Goal: Information Seeking & Learning: Check status

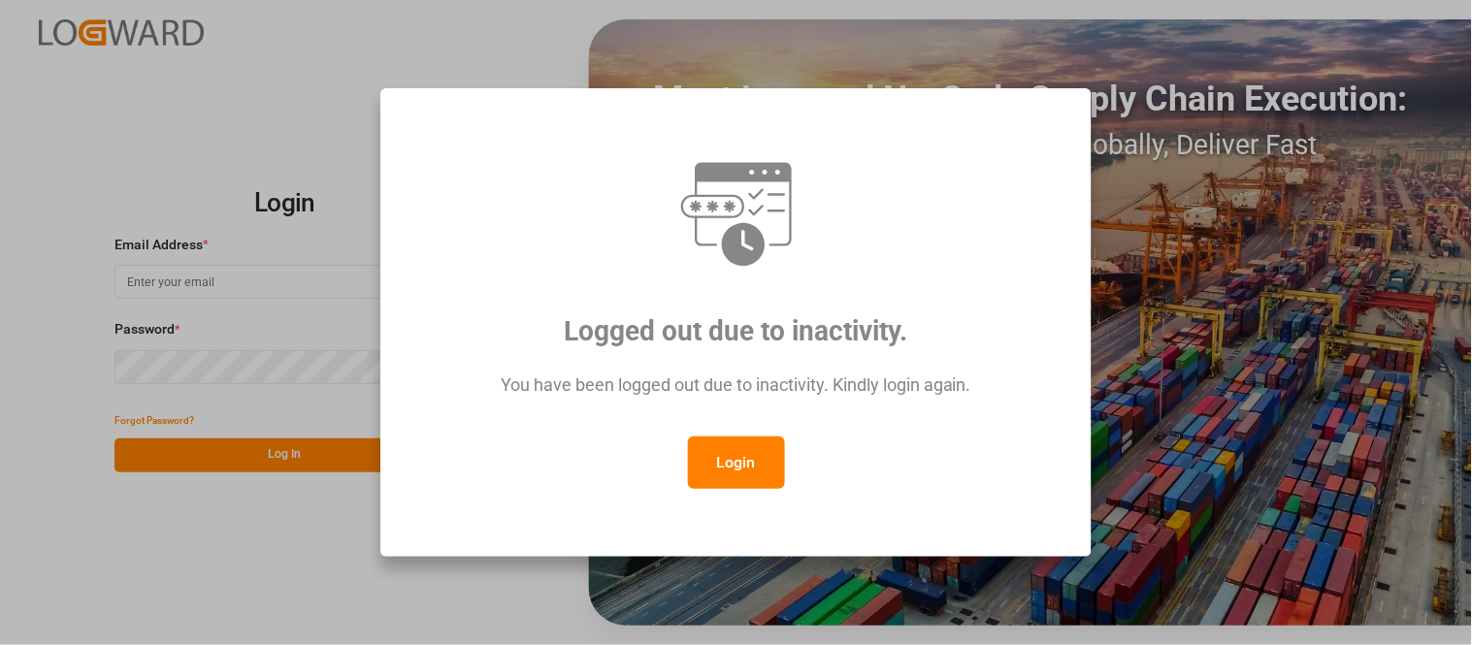
click at [732, 470] on button "Login" at bounding box center [736, 463] width 97 height 52
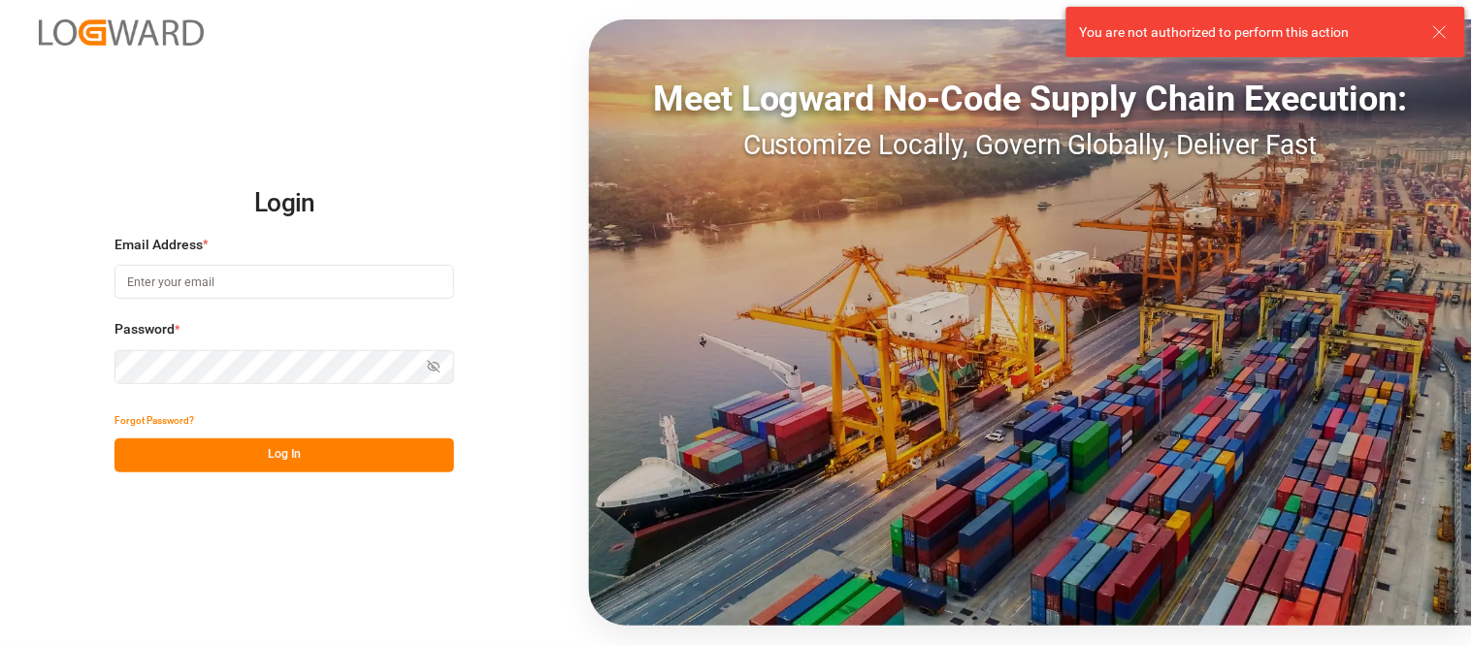
click at [172, 288] on input at bounding box center [285, 282] width 340 height 34
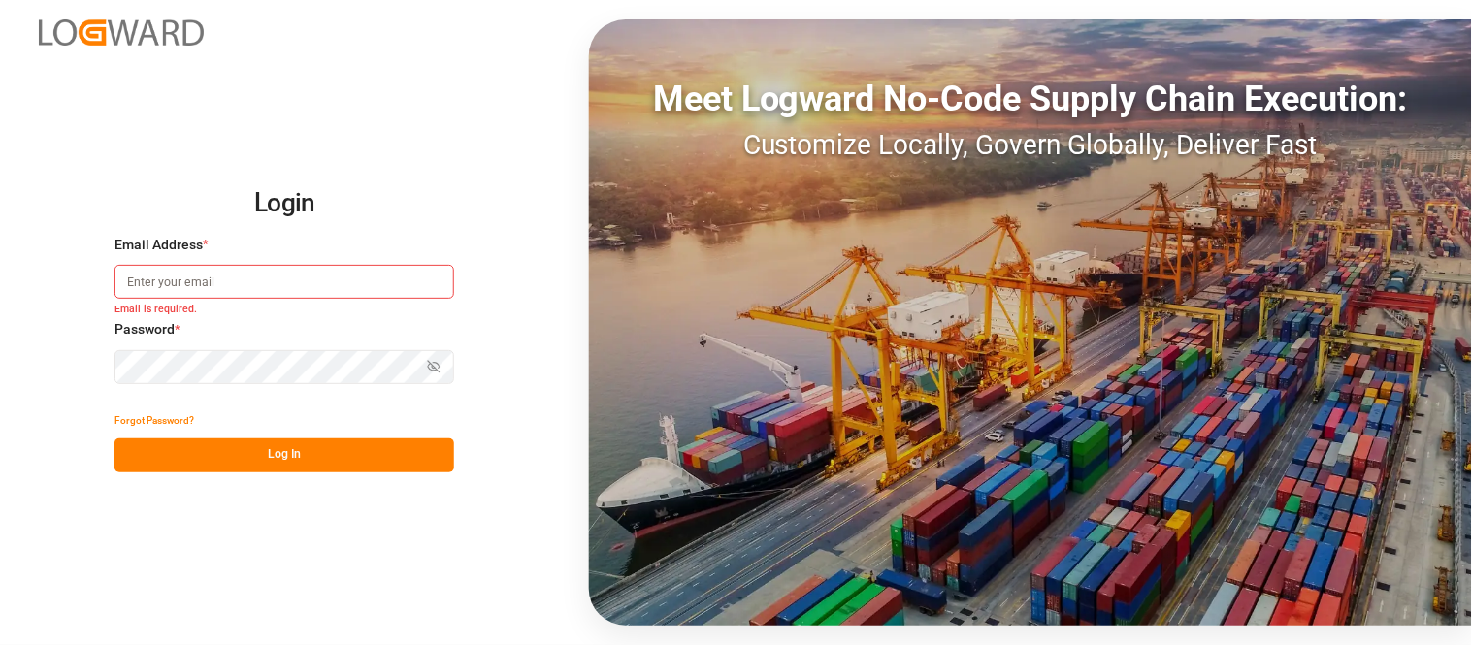
type input "[PERSON_NAME][EMAIL_ADDRESS][PERSON_NAME][DOMAIN_NAME]"
click at [314, 457] on button "Log In" at bounding box center [285, 456] width 340 height 34
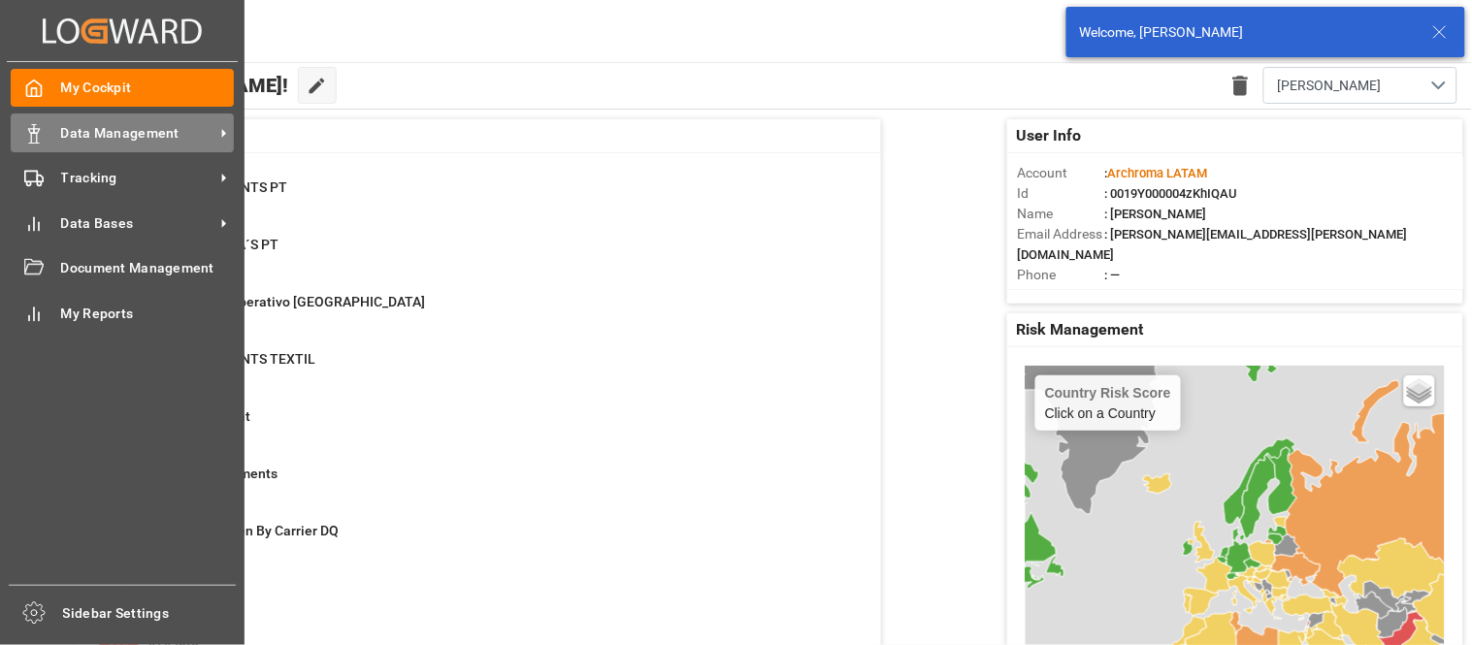
click at [148, 136] on span "Data Management" at bounding box center [137, 133] width 153 height 20
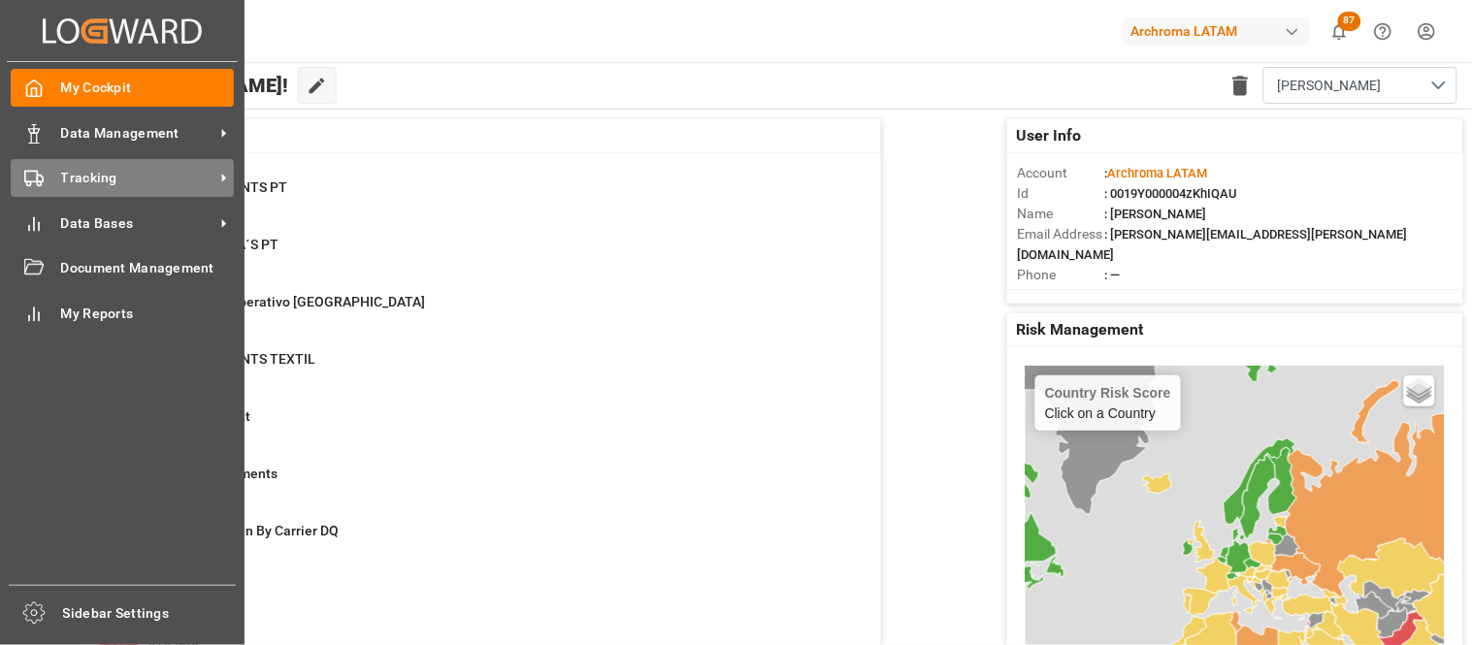
click at [105, 171] on span "Tracking" at bounding box center [137, 178] width 153 height 20
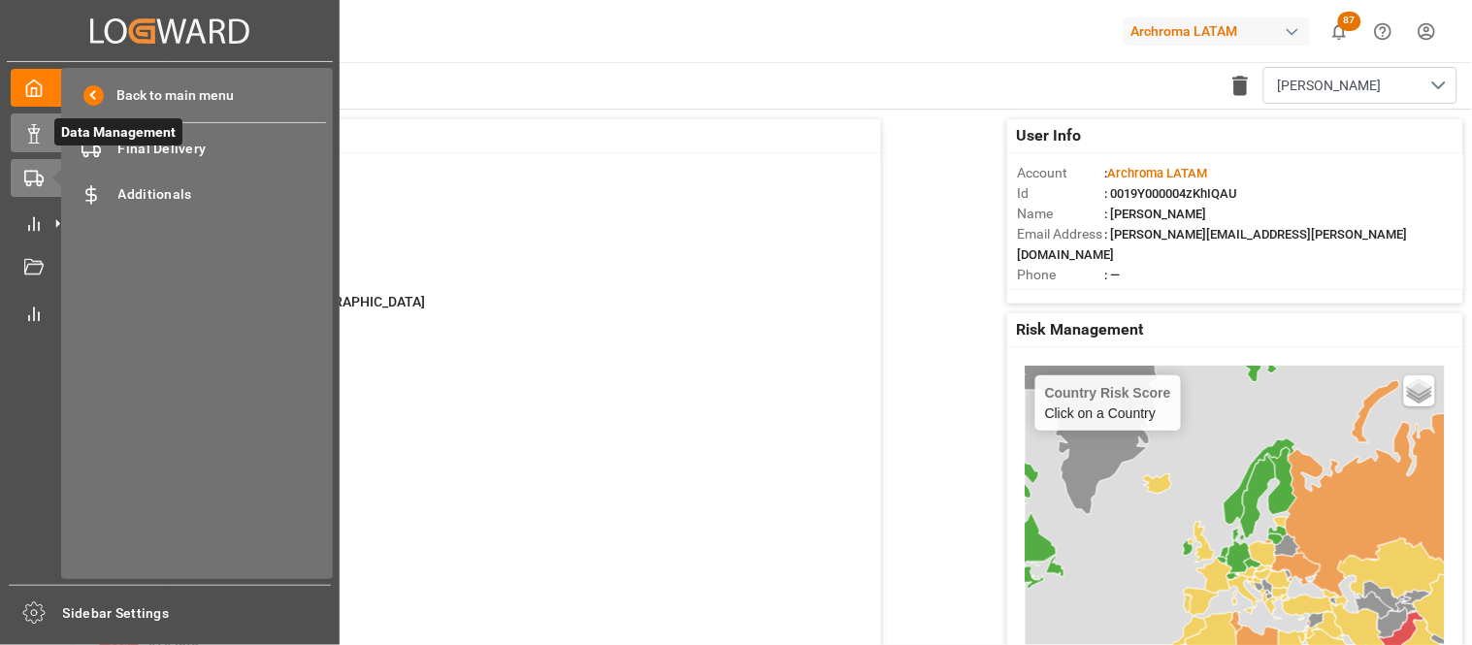
click at [46, 150] on div "Data Management Data Management" at bounding box center [170, 133] width 318 height 38
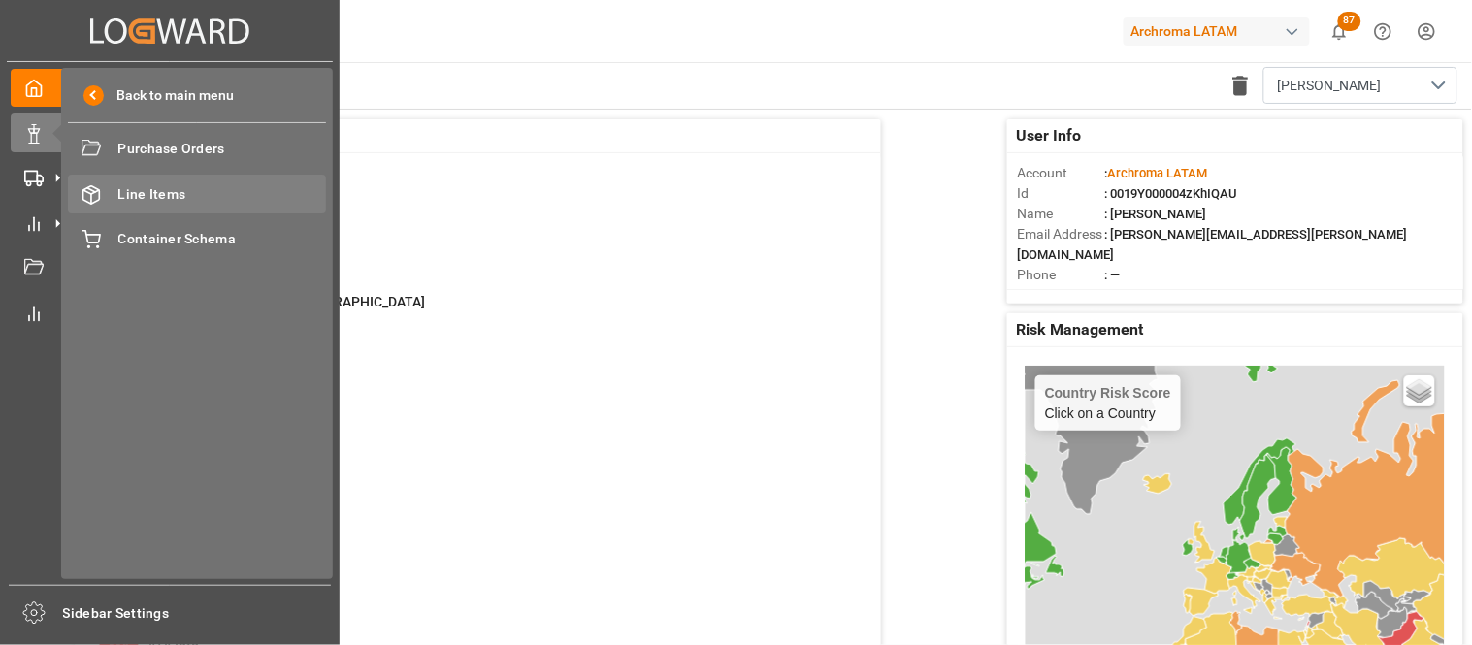
click at [119, 185] on span "Line Items" at bounding box center [222, 194] width 209 height 20
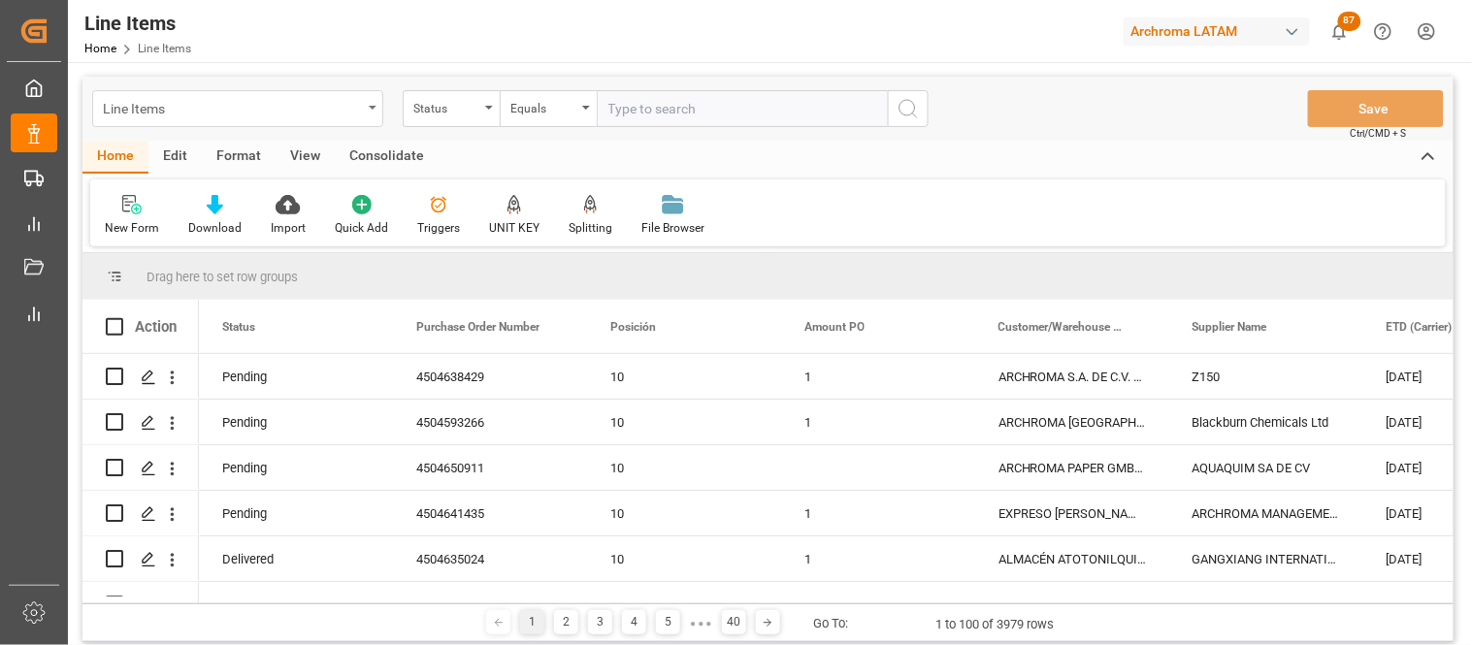
click at [376, 114] on div "Line Items" at bounding box center [237, 108] width 291 height 37
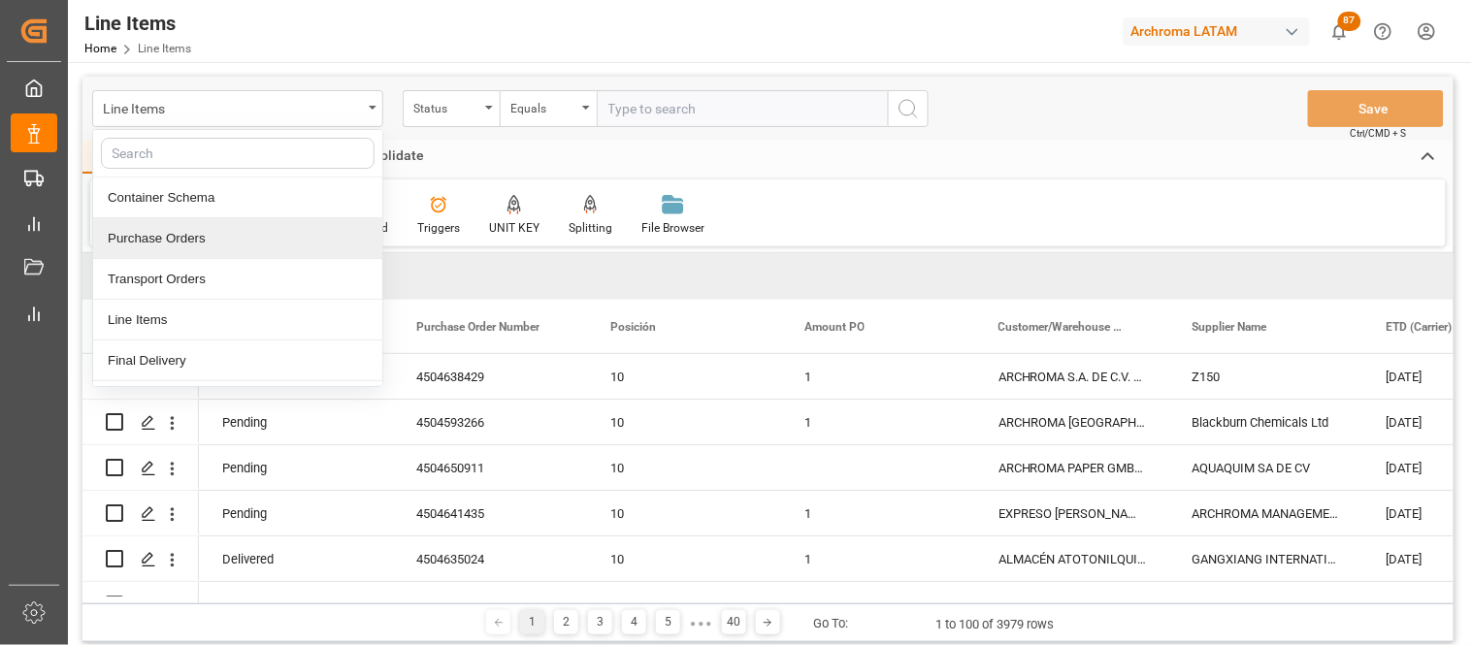
click at [301, 236] on div "Purchase Orders" at bounding box center [237, 238] width 289 height 41
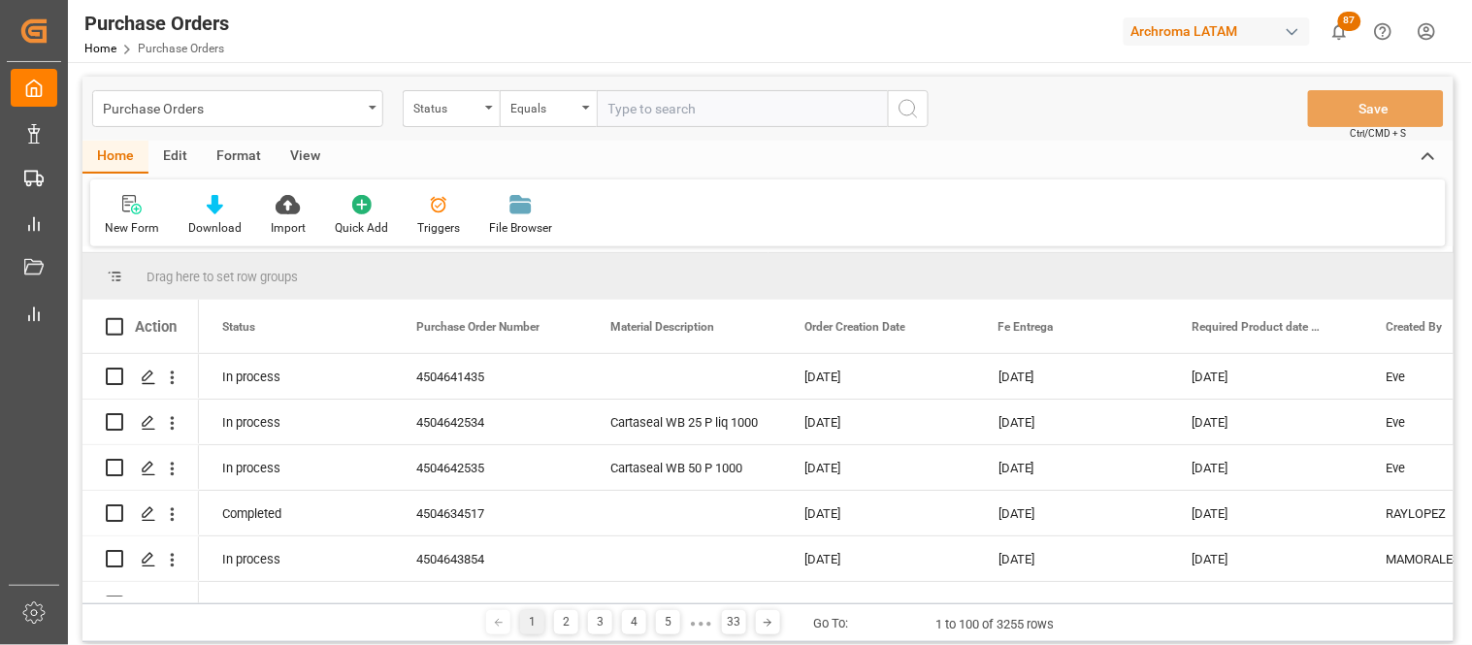
click at [489, 111] on div "Status" at bounding box center [451, 108] width 97 height 37
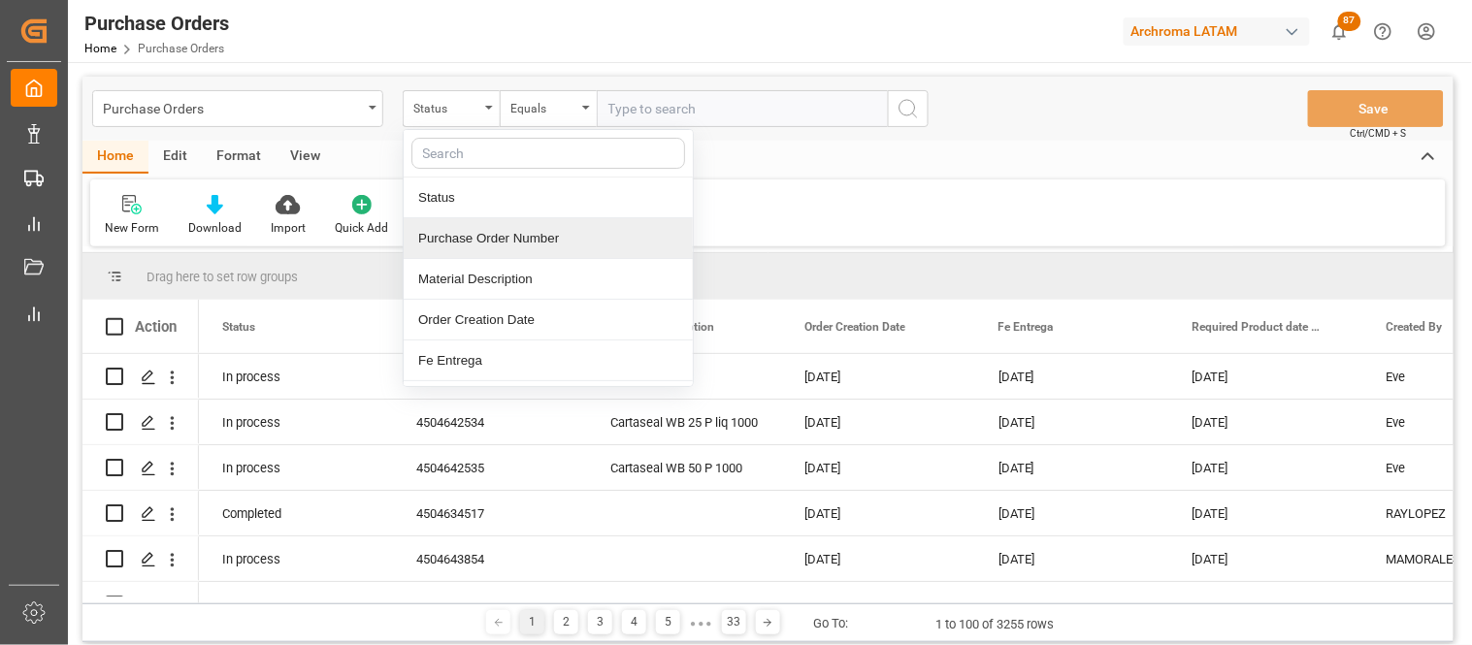
click at [490, 244] on div "Purchase Order Number" at bounding box center [548, 238] width 289 height 41
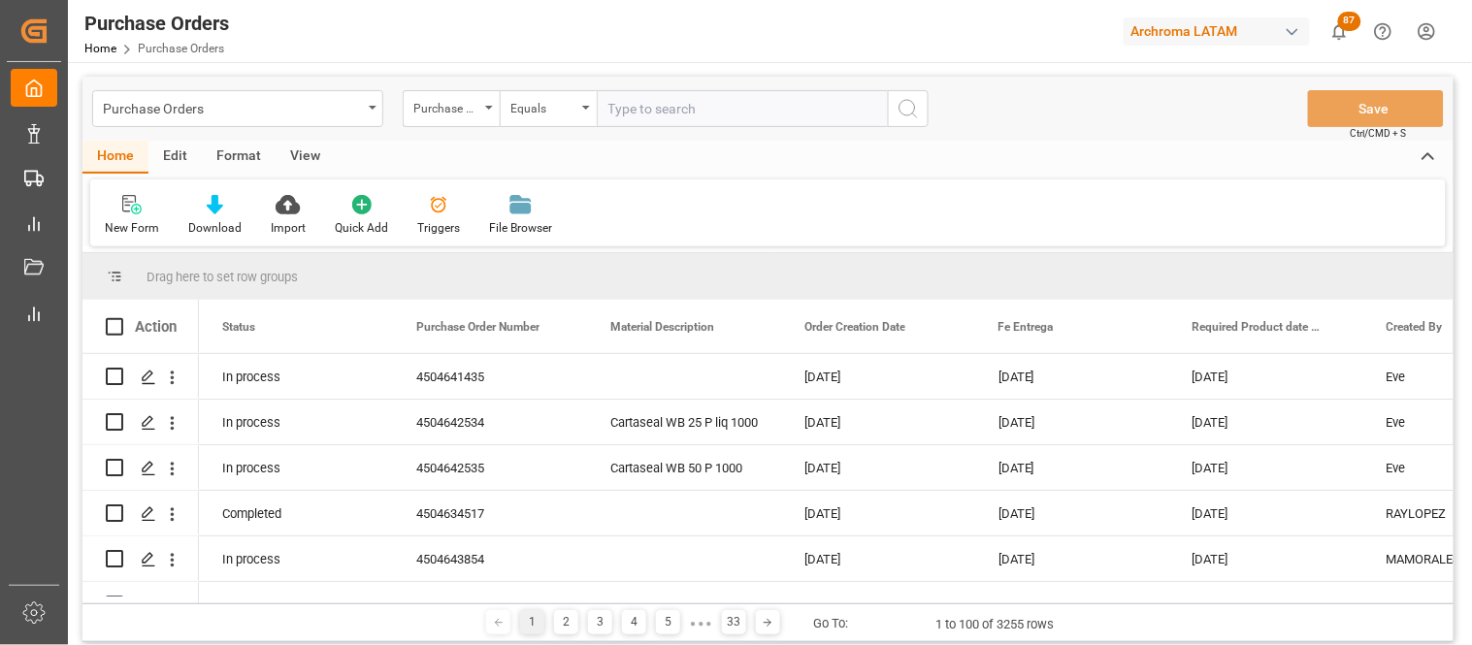
click at [639, 104] on input "text" at bounding box center [742, 108] width 291 height 37
paste input "Purchase Order Number 4504634079"
drag, startPoint x: 759, startPoint y: 105, endPoint x: 466, endPoint y: 109, distance: 293.1
click at [466, 109] on div "Purchase Order Number Equals Purchase Order Number 4504634079" at bounding box center [666, 108] width 526 height 37
type input "4504634079"
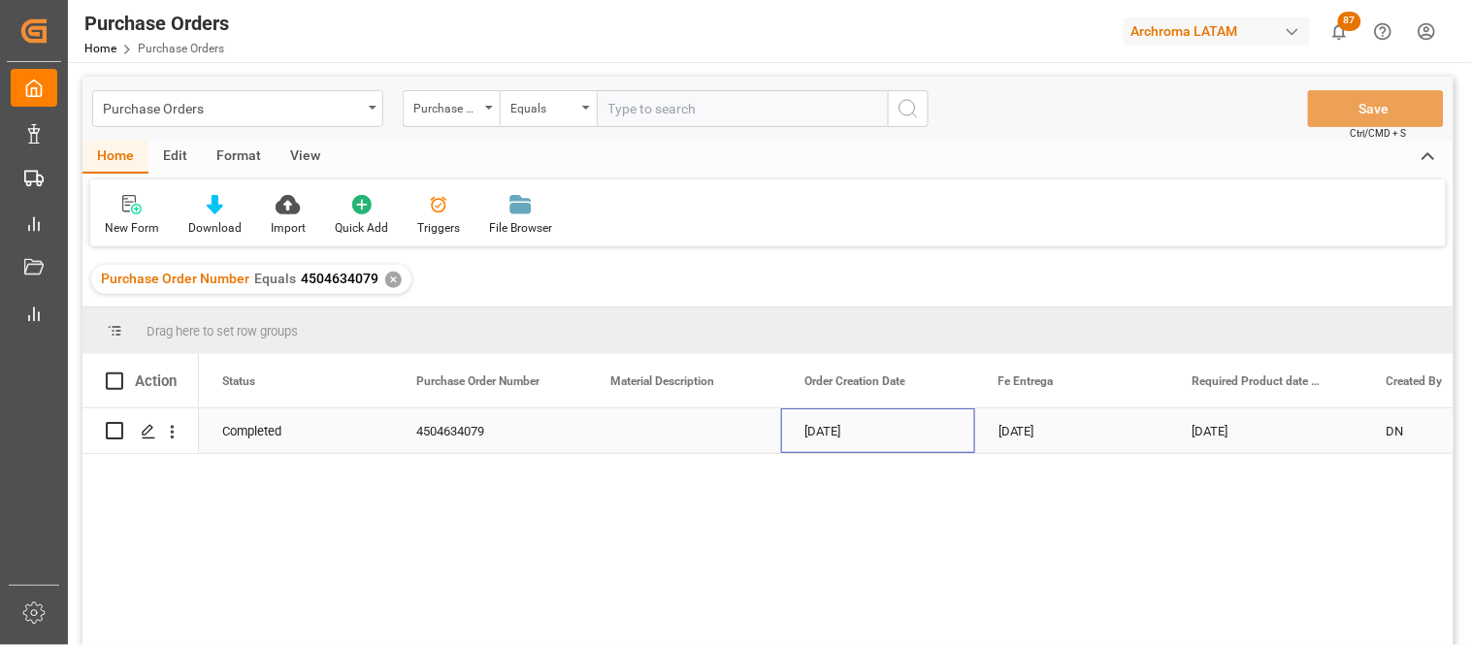
click at [837, 438] on div "[DATE]" at bounding box center [878, 431] width 194 height 45
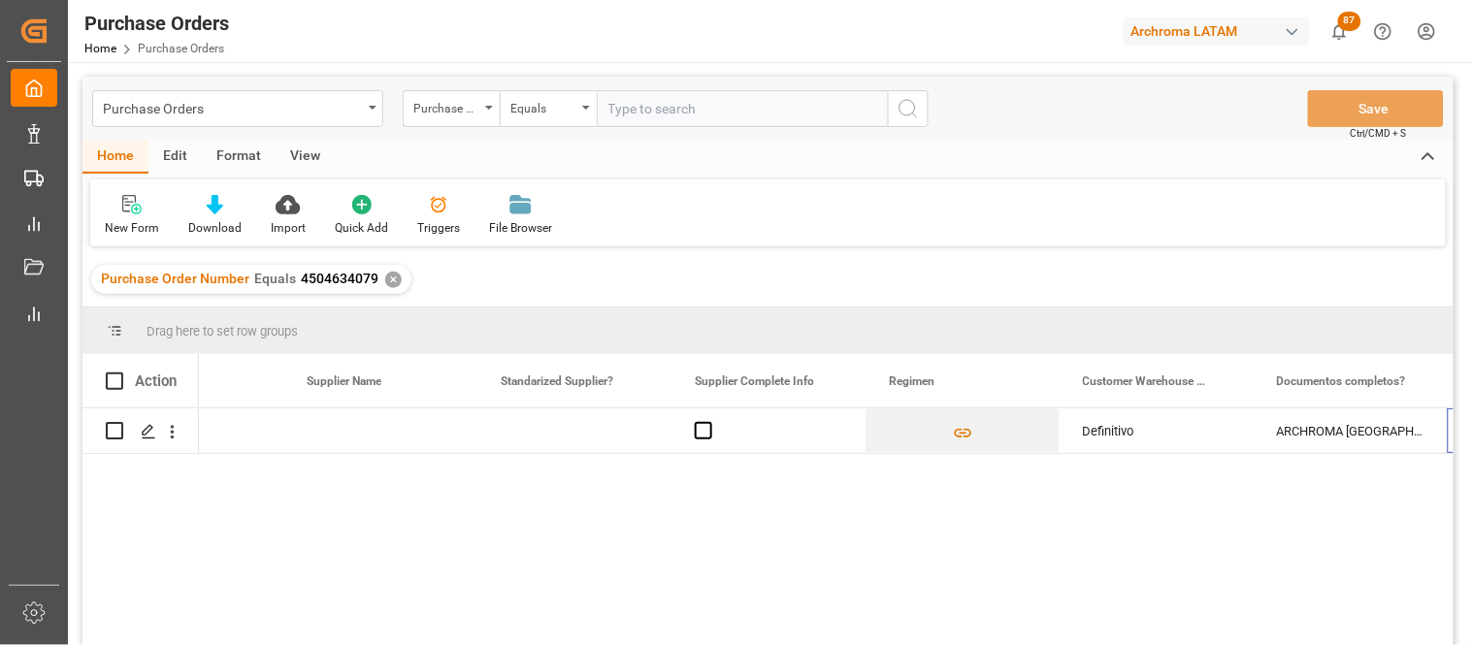
scroll to position [0, 2827]
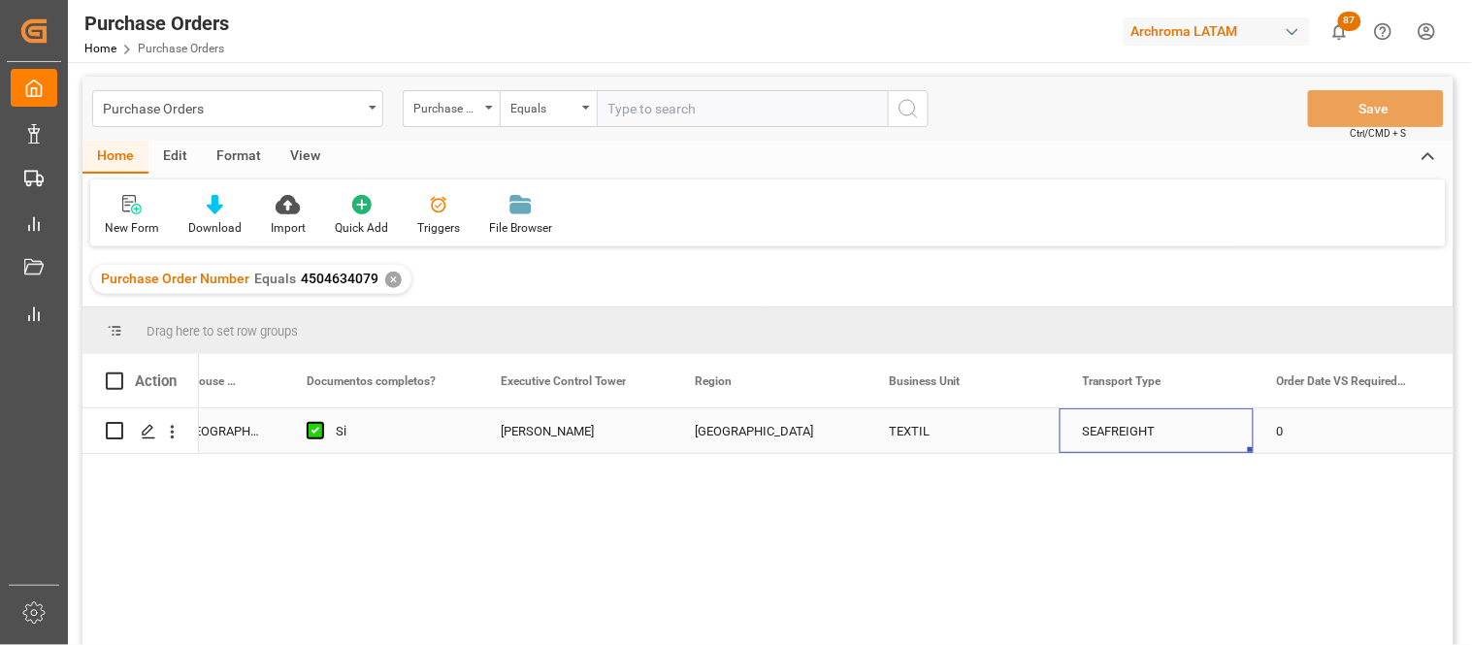
click at [1101, 430] on div "SEAFREIGHT" at bounding box center [1157, 432] width 148 height 45
drag, startPoint x: 377, startPoint y: 278, endPoint x: 297, endPoint y: 281, distance: 79.7
click at [297, 281] on div "Purchase Order Number Equals 4504634079 ✕" at bounding box center [251, 279] width 320 height 29
copy span "4504634079"
click at [369, 111] on div "Purchase Orders" at bounding box center [237, 108] width 291 height 37
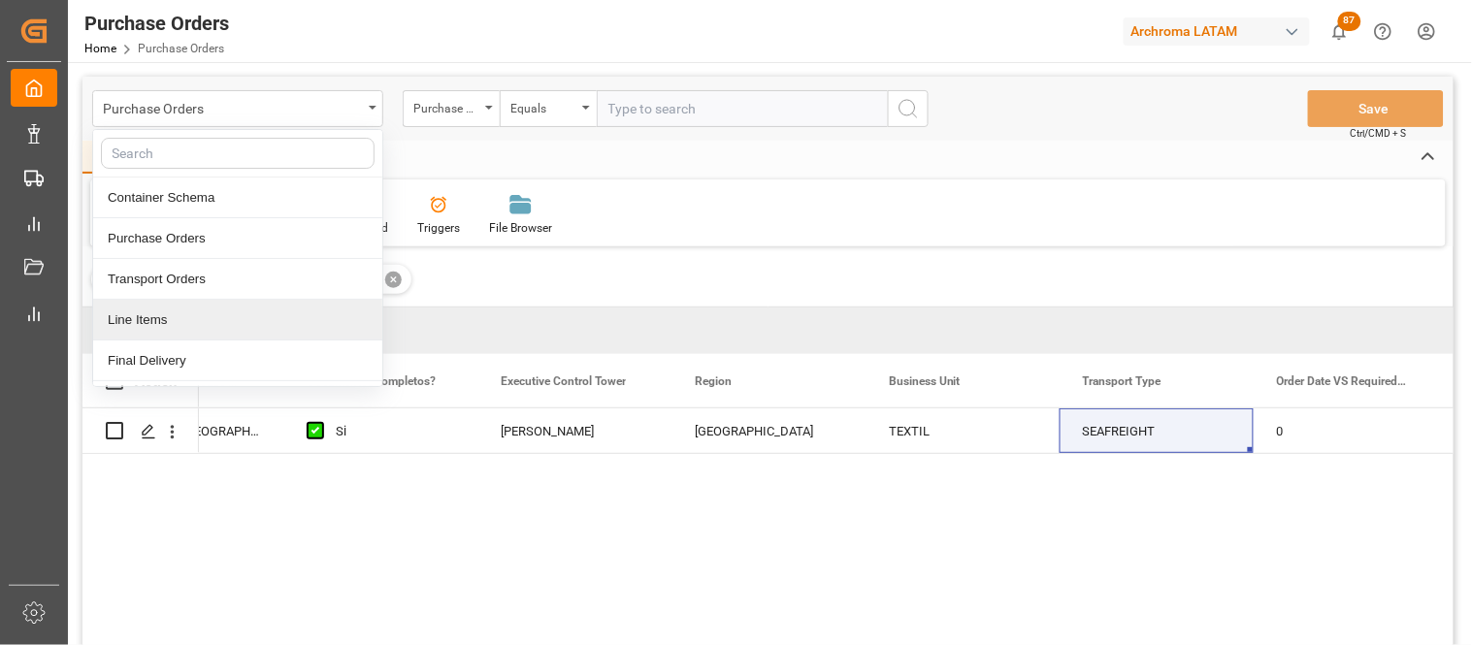
click at [208, 322] on div "Line Items" at bounding box center [237, 320] width 289 height 41
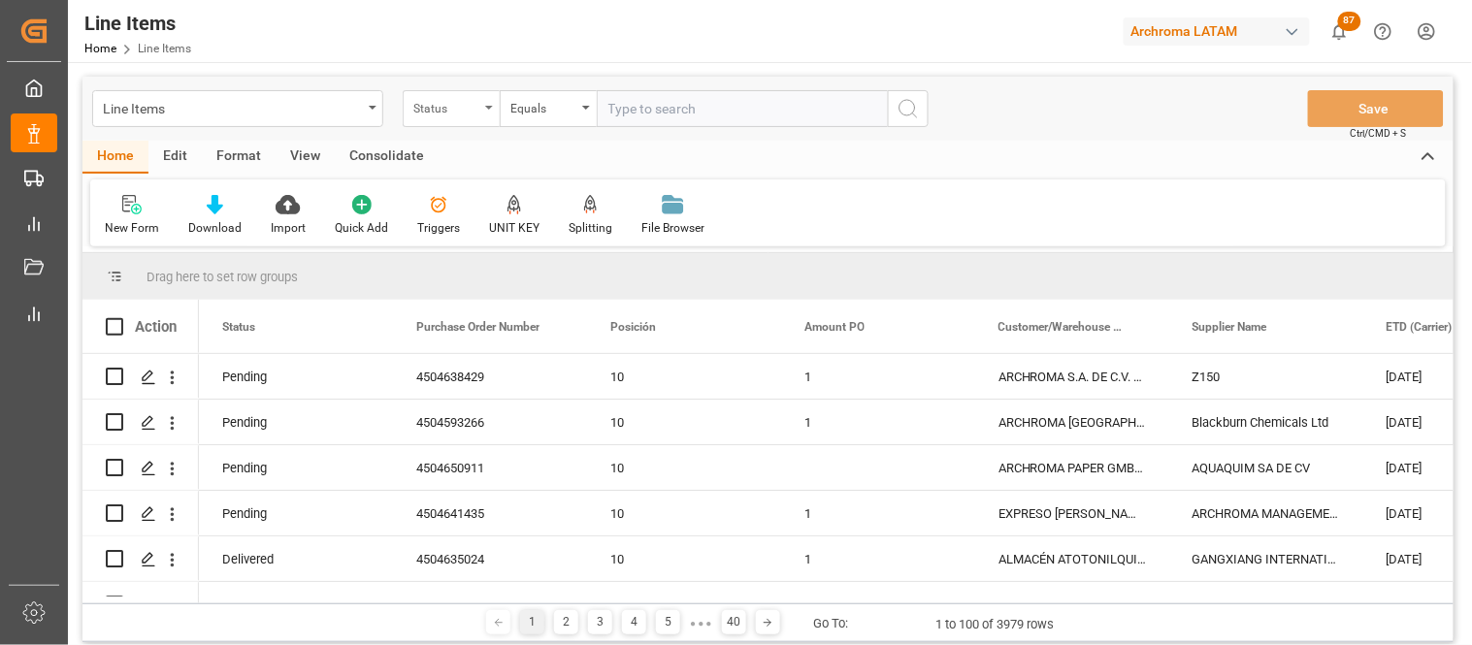
click at [483, 111] on div "Status" at bounding box center [451, 108] width 97 height 37
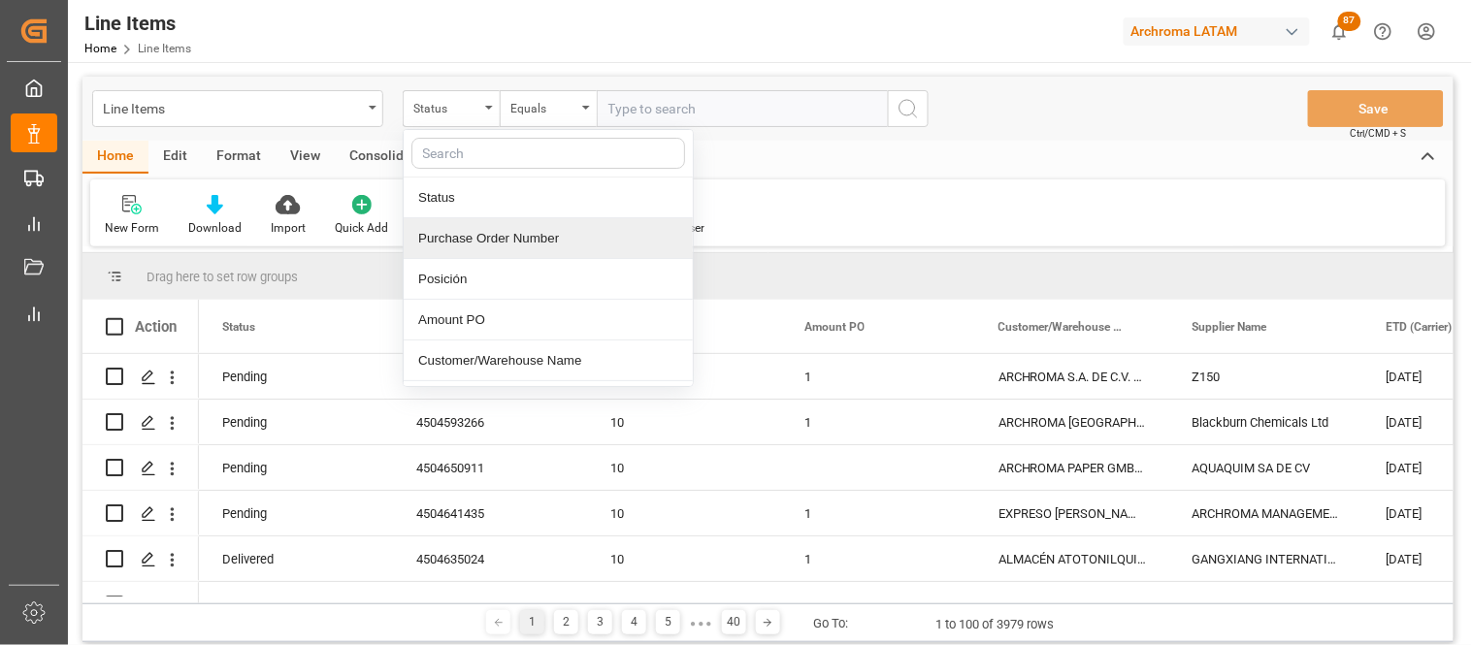
click at [481, 226] on div "Purchase Order Number" at bounding box center [548, 238] width 289 height 41
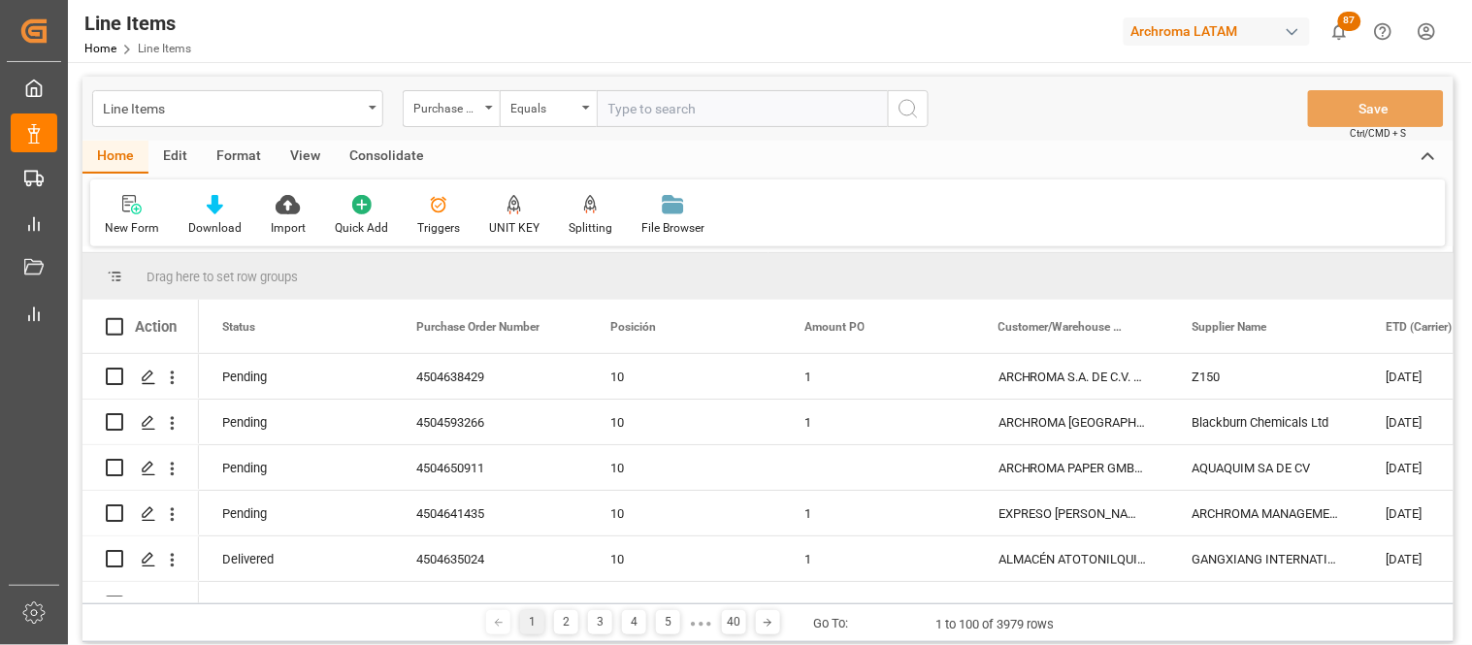
click at [616, 108] on input "text" at bounding box center [742, 108] width 291 height 37
paste input "4504634079"
type input "4504634079"
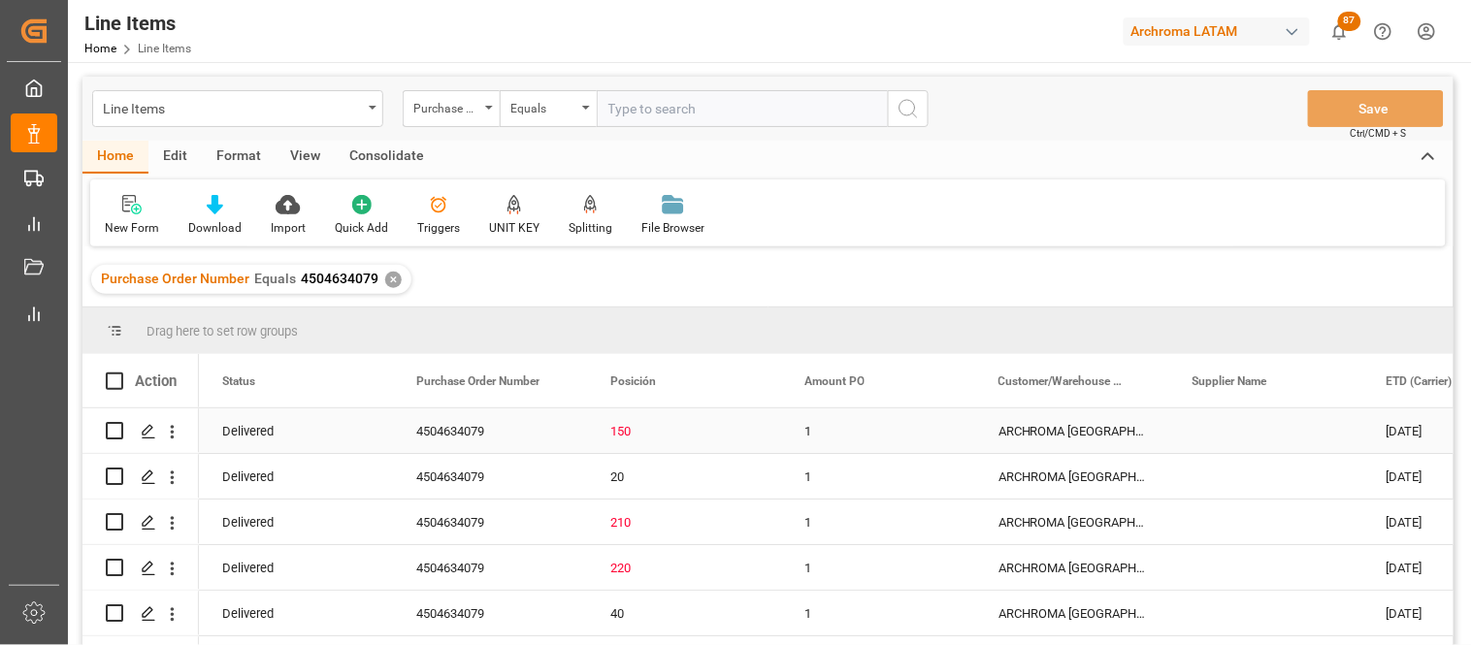
click at [816, 433] on div "1" at bounding box center [878, 431] width 194 height 45
click at [434, 279] on div "Purchase Order Number Equals 4504634079 ✕" at bounding box center [767, 279] width 1371 height 54
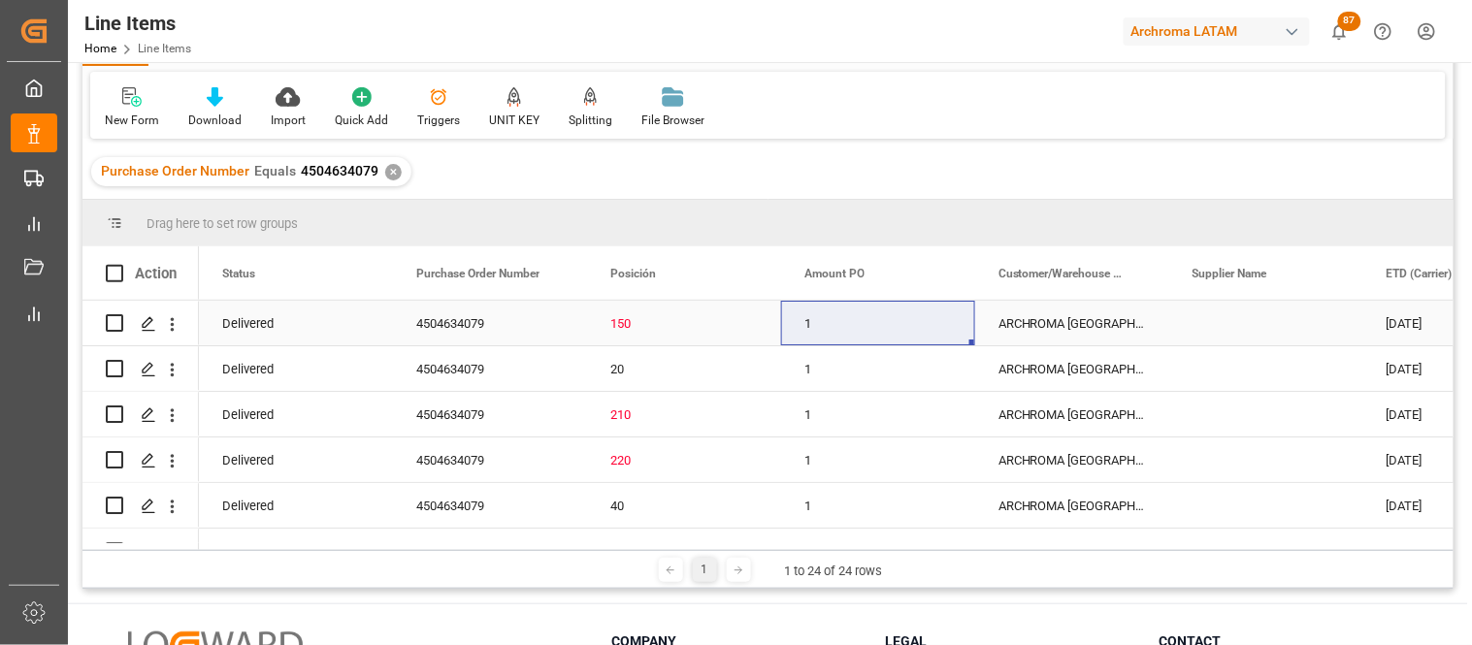
click at [653, 323] on div "150" at bounding box center [684, 324] width 148 height 45
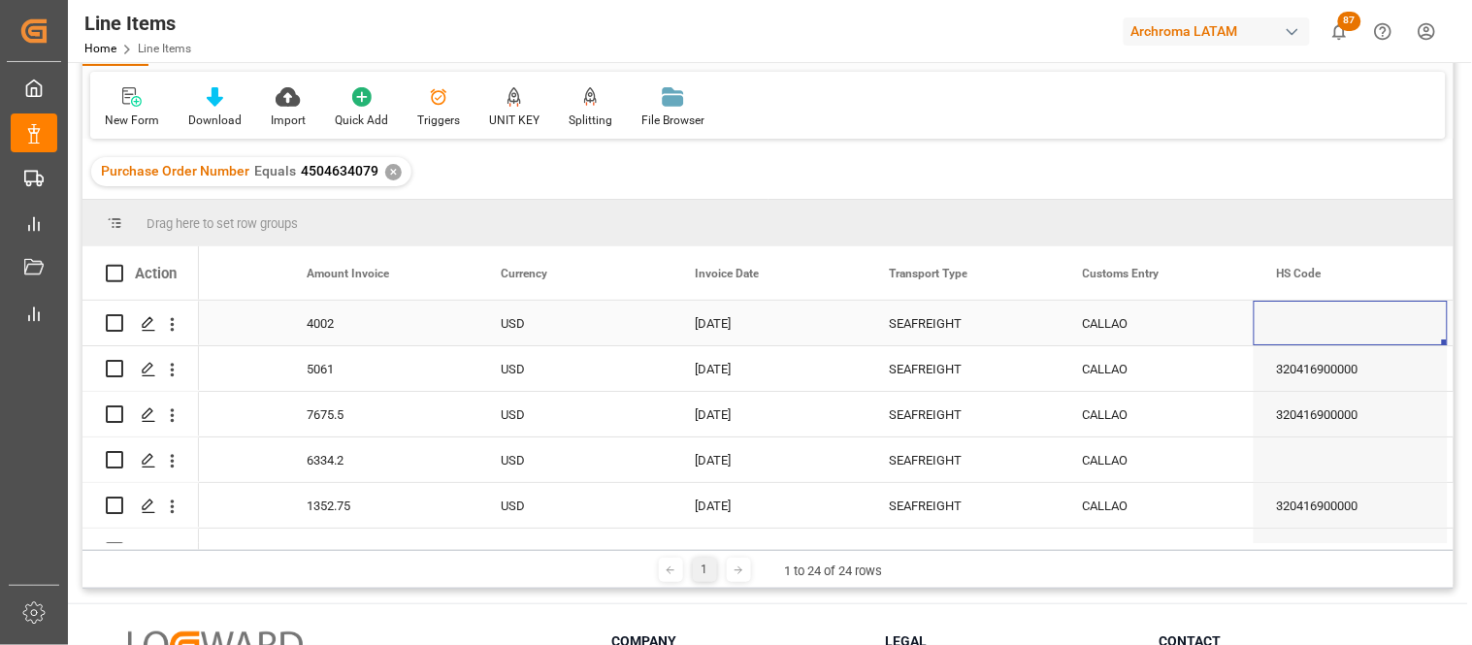
click at [908, 320] on div "SEAFREIGHT" at bounding box center [963, 324] width 148 height 45
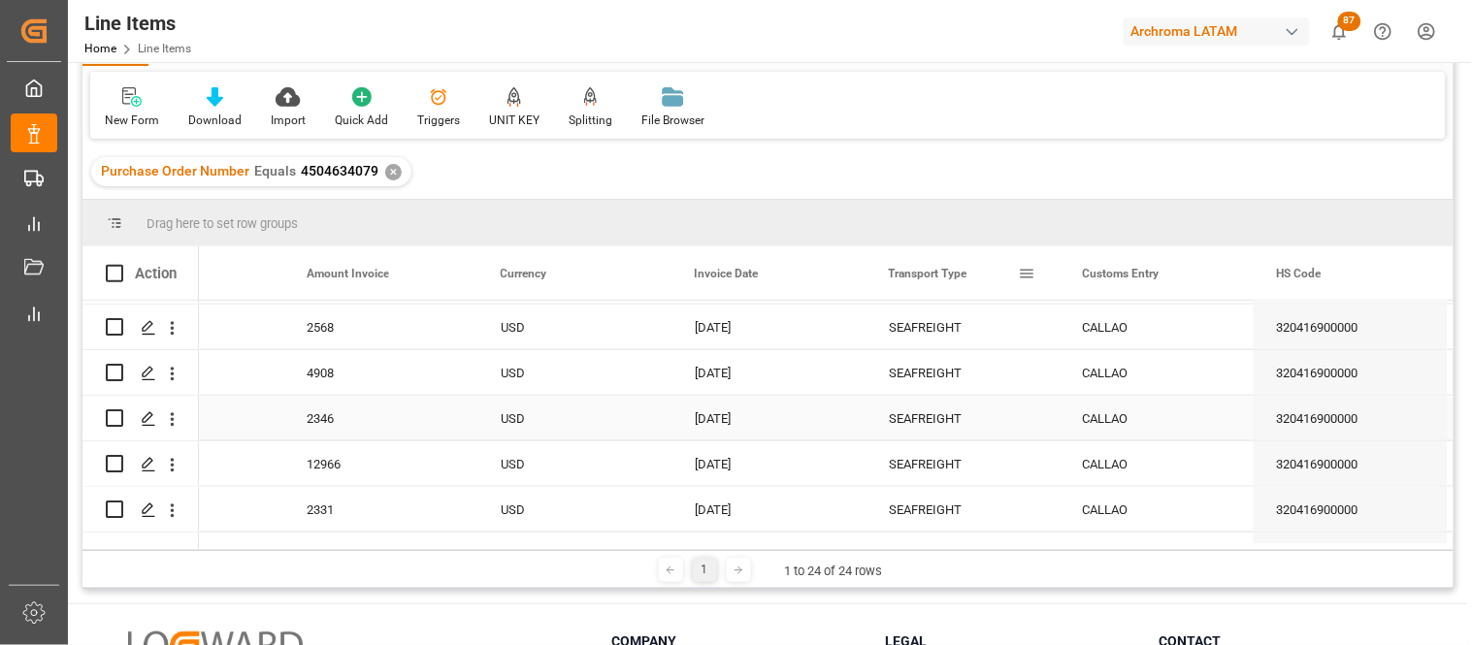
scroll to position [857, 0]
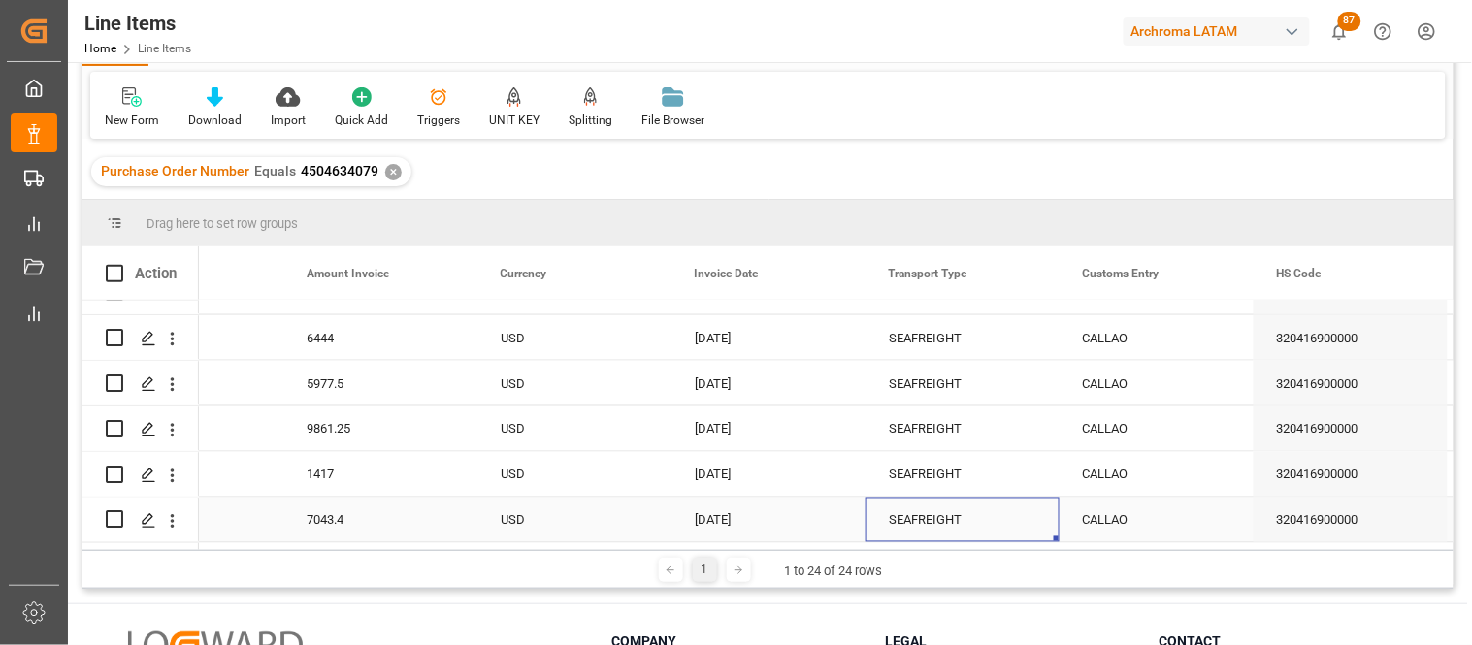
click at [925, 508] on div "SEAFREIGHT" at bounding box center [963, 521] width 148 height 45
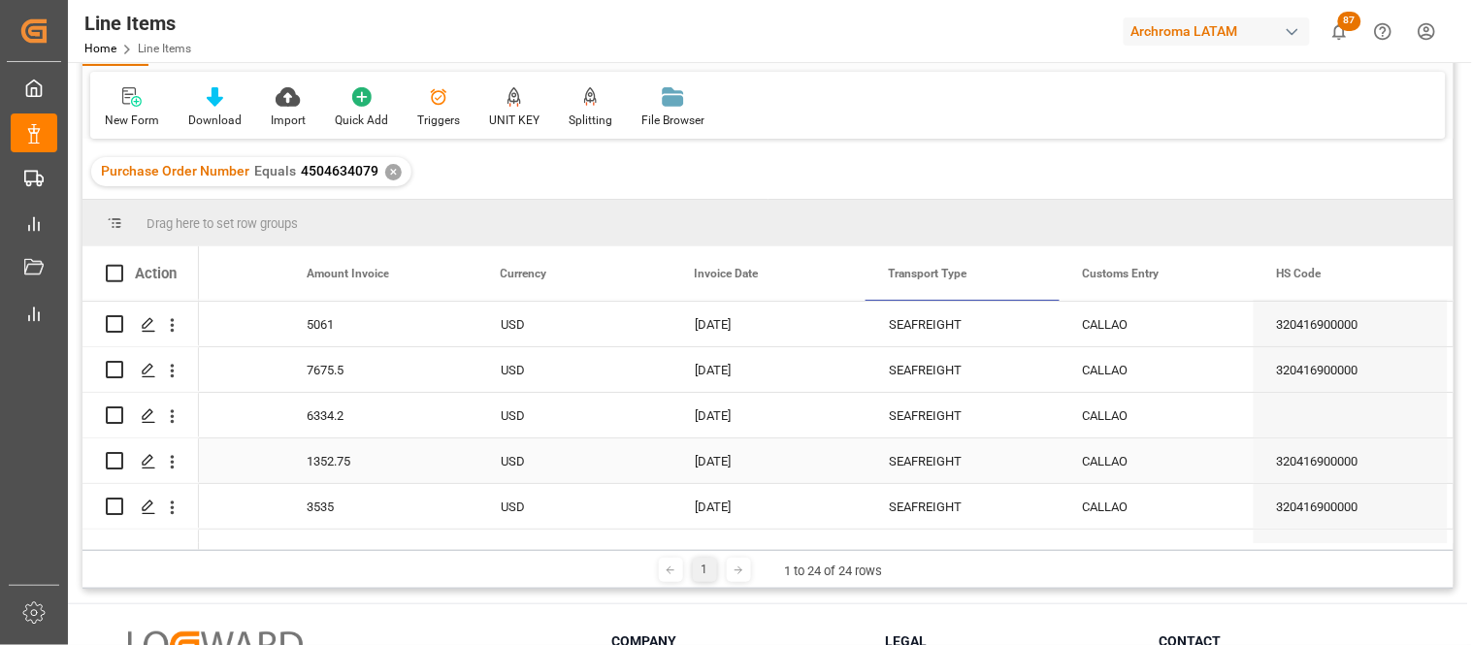
scroll to position [0, 0]
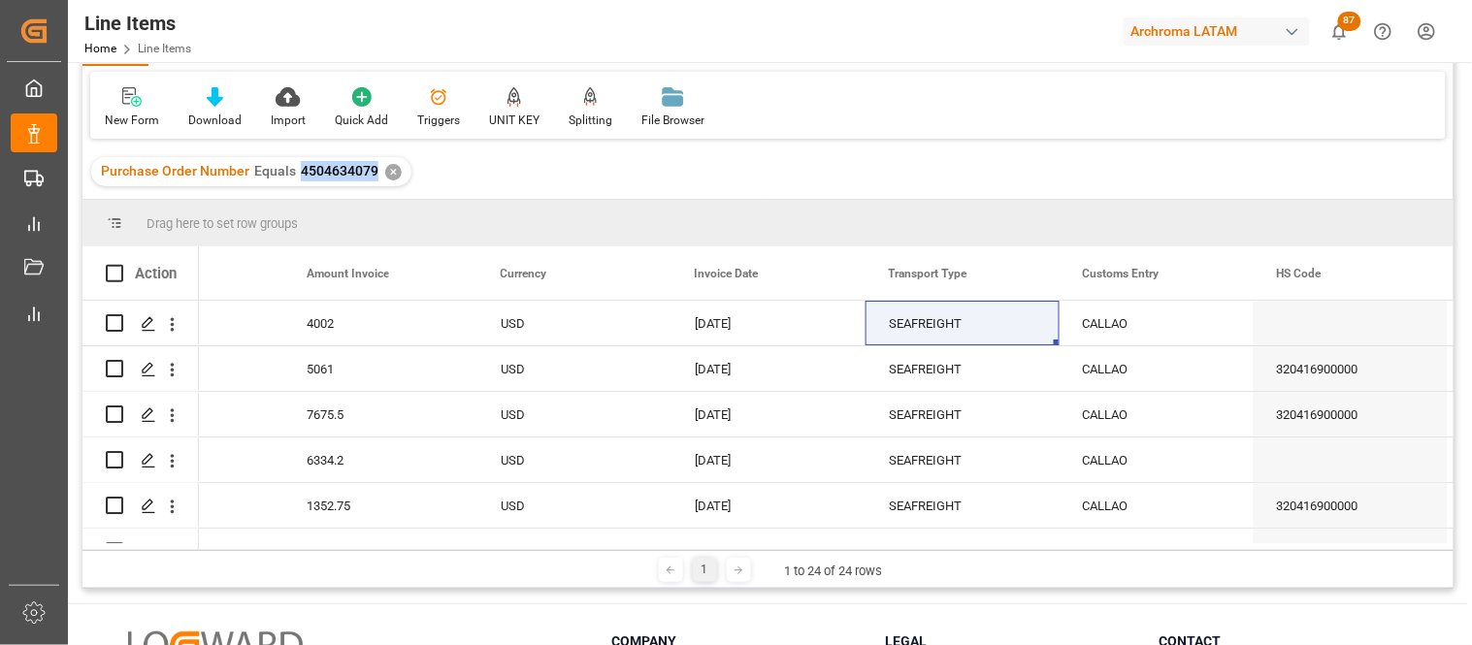
drag, startPoint x: 375, startPoint y: 173, endPoint x: 299, endPoint y: 172, distance: 75.7
click at [299, 172] on div "Purchase Order Number Equals 4504634079 ✕" at bounding box center [251, 171] width 320 height 29
copy span "4504634079"
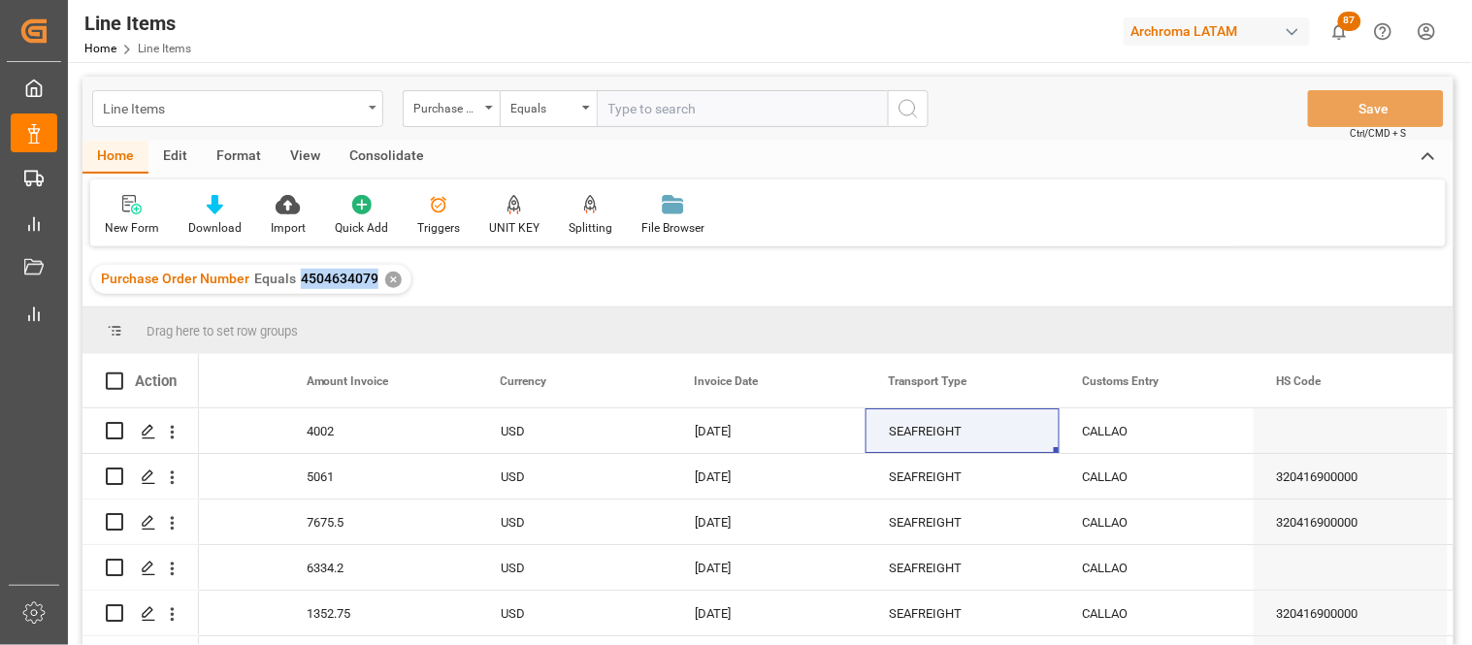
click at [333, 117] on div "Line Items" at bounding box center [232, 107] width 259 height 24
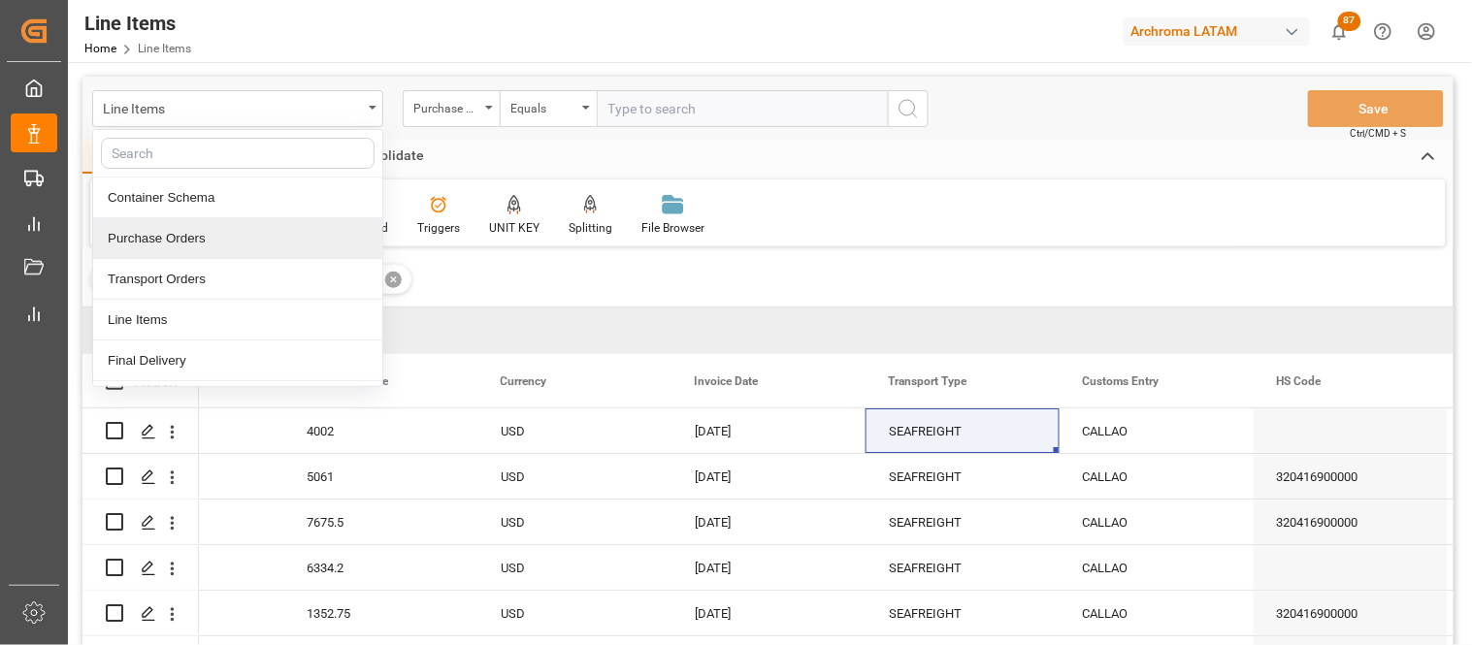
click at [175, 233] on div "Purchase Orders" at bounding box center [237, 238] width 289 height 41
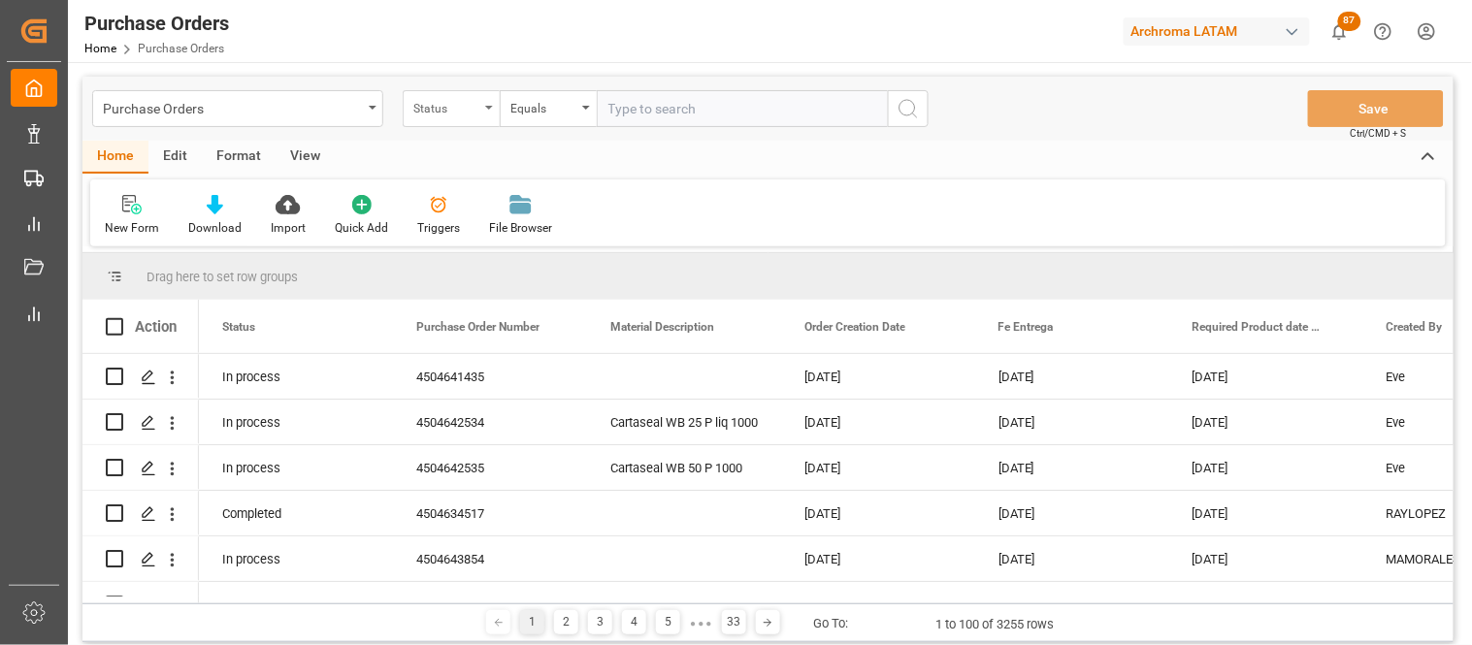
click at [488, 116] on div "Status" at bounding box center [451, 108] width 97 height 37
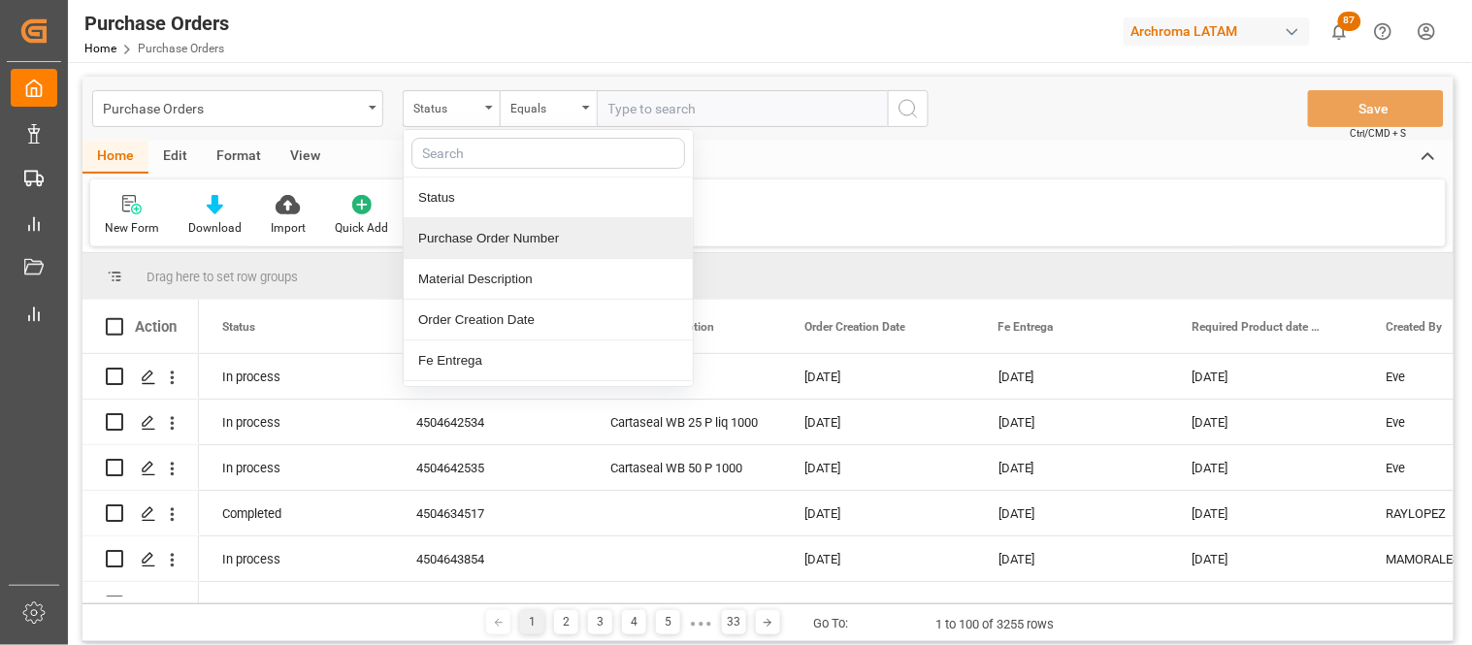
click at [471, 243] on div "Purchase Order Number" at bounding box center [548, 238] width 289 height 41
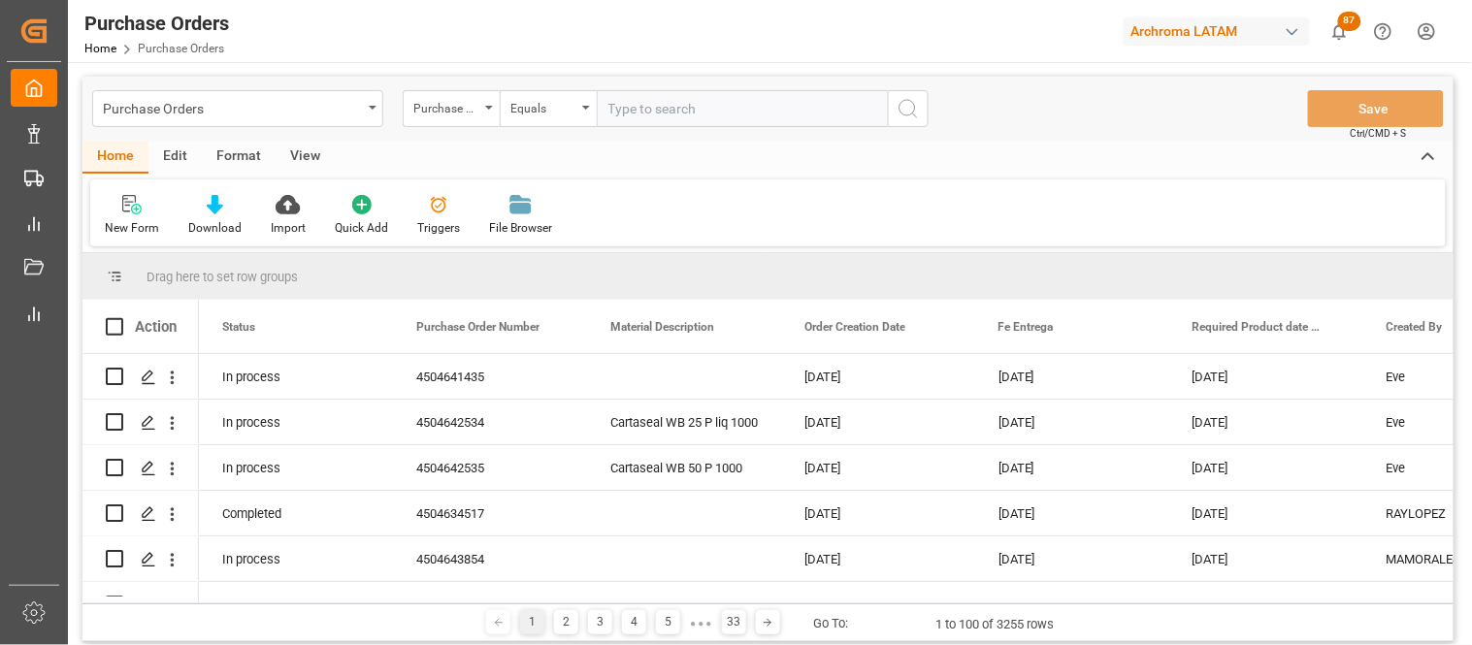
click at [640, 114] on input "text" at bounding box center [742, 108] width 291 height 37
paste input "4504634079"
type input "4504634079"
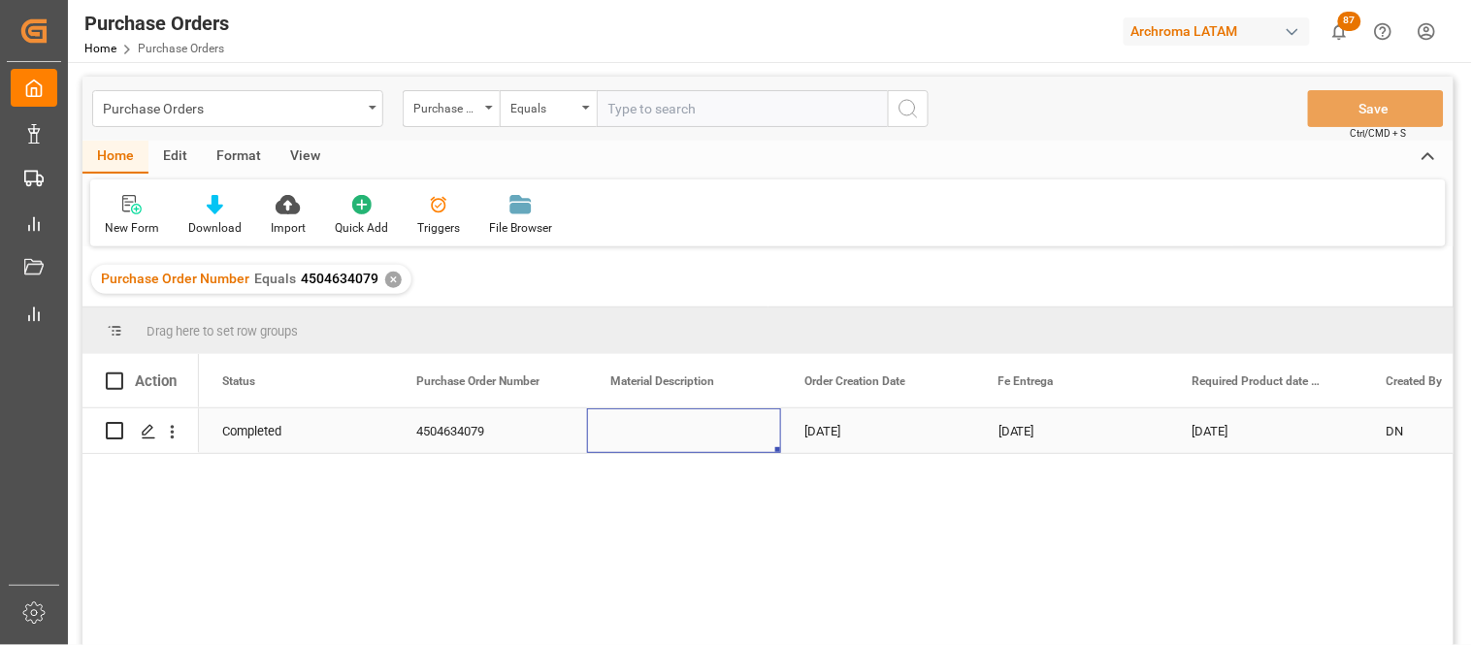
click at [617, 438] on div "Press SPACE to select this row." at bounding box center [684, 431] width 194 height 45
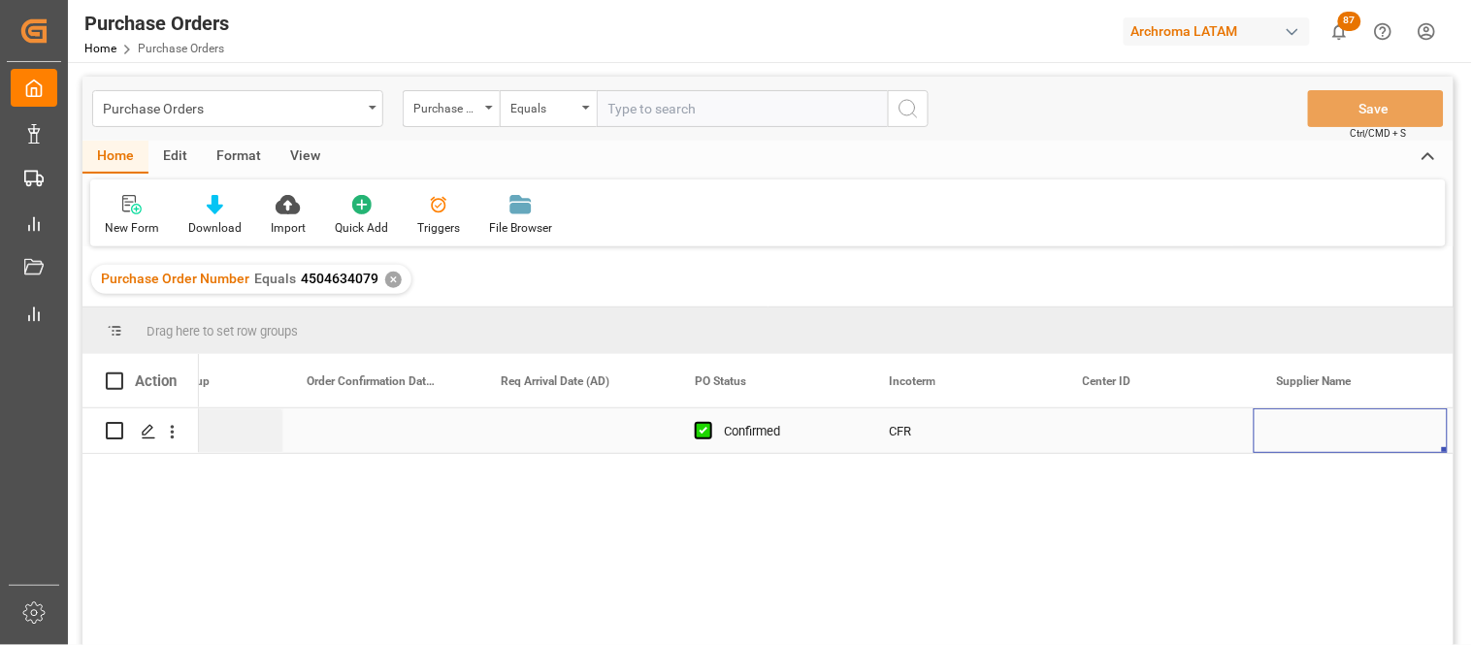
scroll to position [0, 2051]
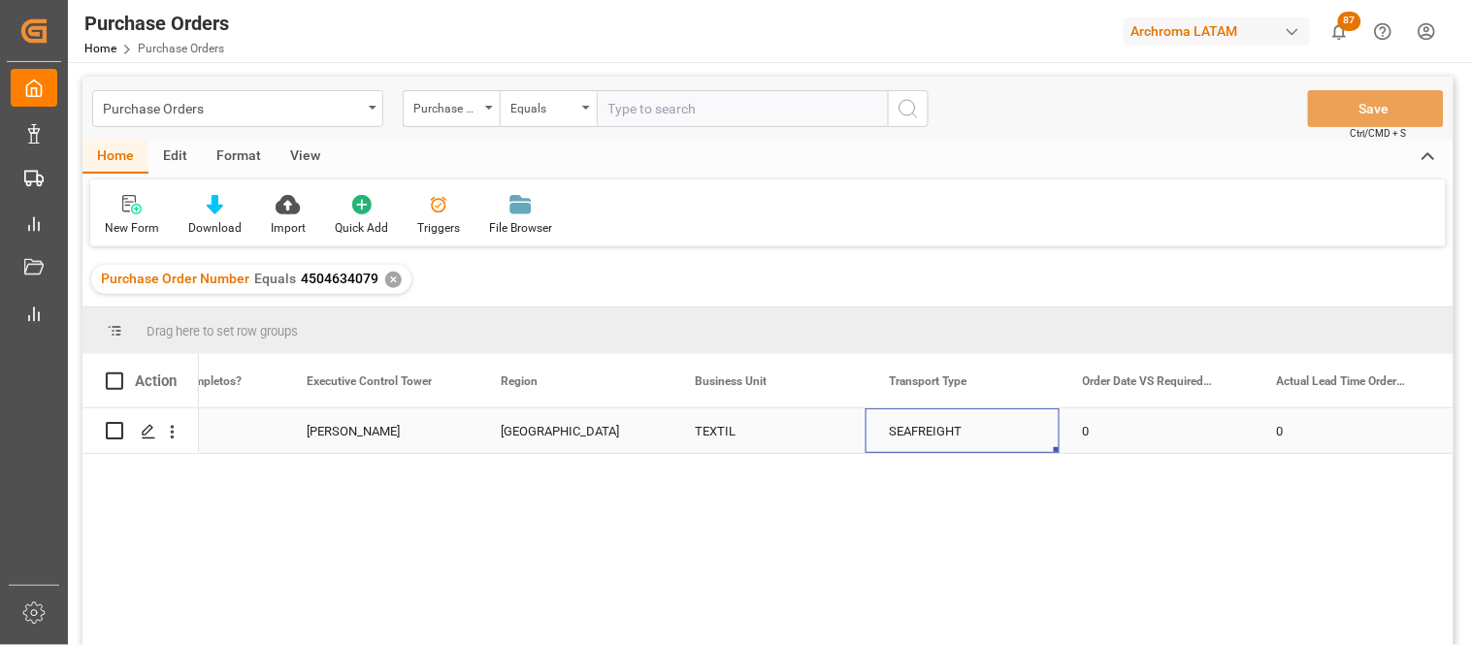
click at [905, 428] on div "SEAFREIGHT" at bounding box center [963, 432] width 148 height 45
click at [377, 110] on div "Purchase Orders" at bounding box center [237, 108] width 291 height 37
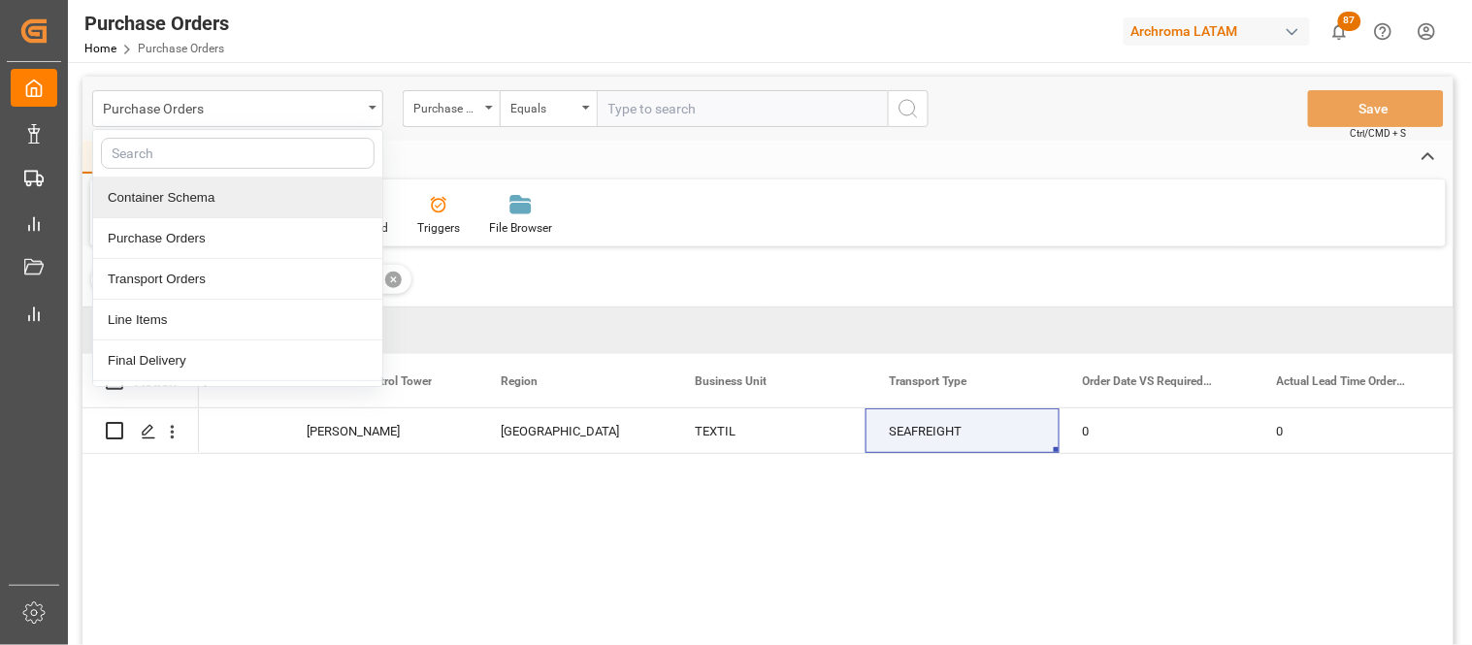
click at [210, 194] on div "Container Schema" at bounding box center [237, 198] width 289 height 41
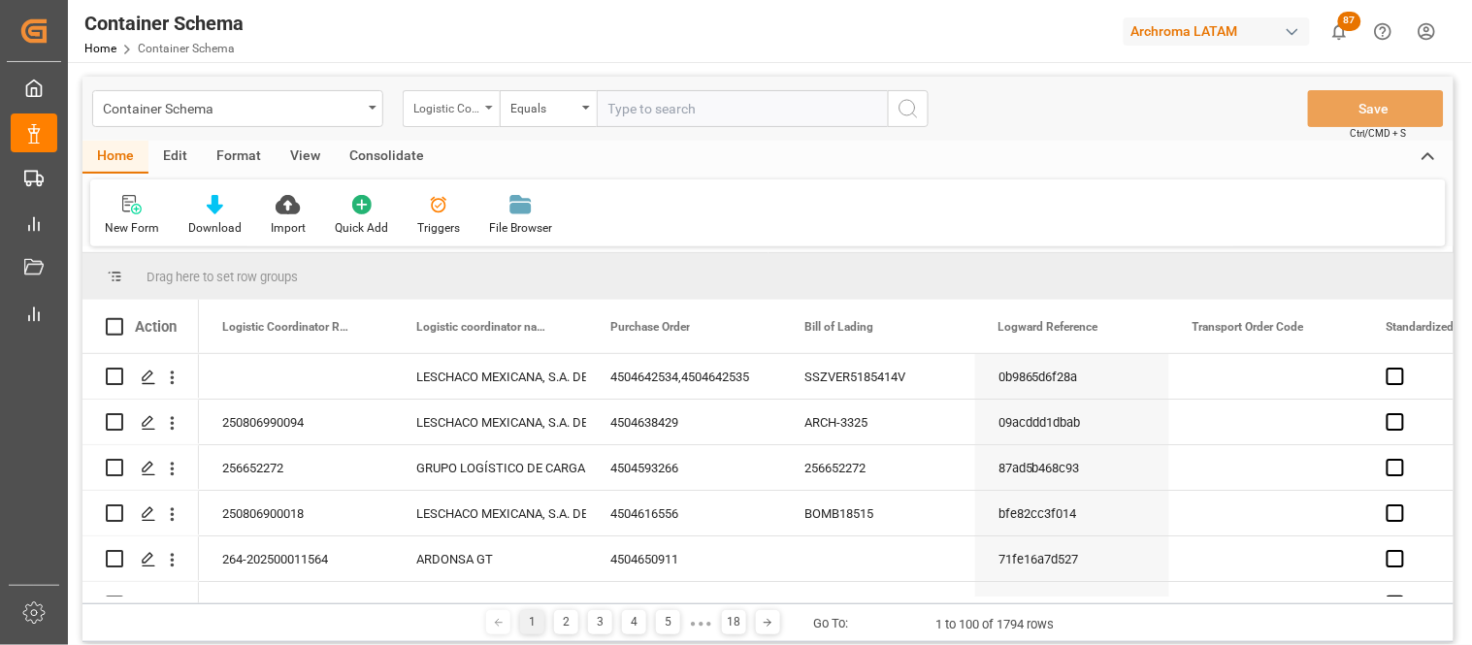
click at [495, 116] on div "Logistic Coordinator Reference Number" at bounding box center [451, 108] width 97 height 37
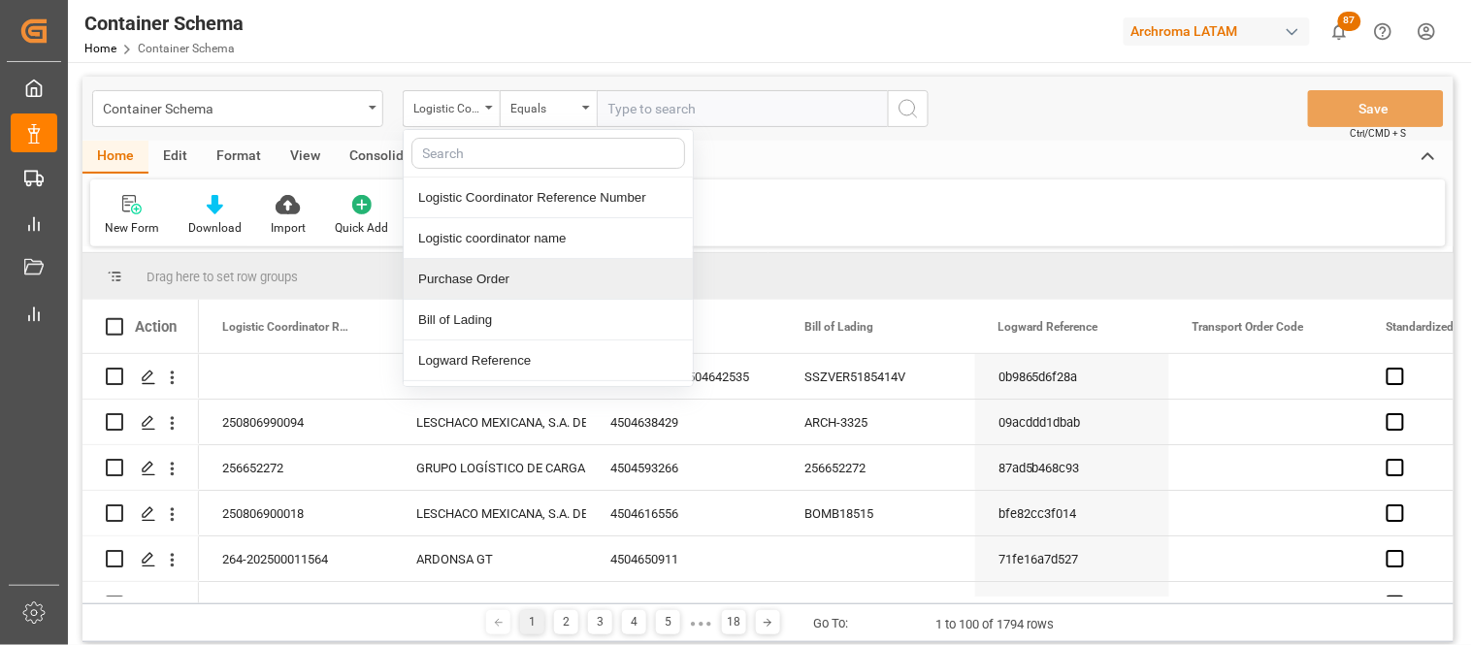
click at [499, 276] on div "Purchase Order" at bounding box center [548, 279] width 289 height 41
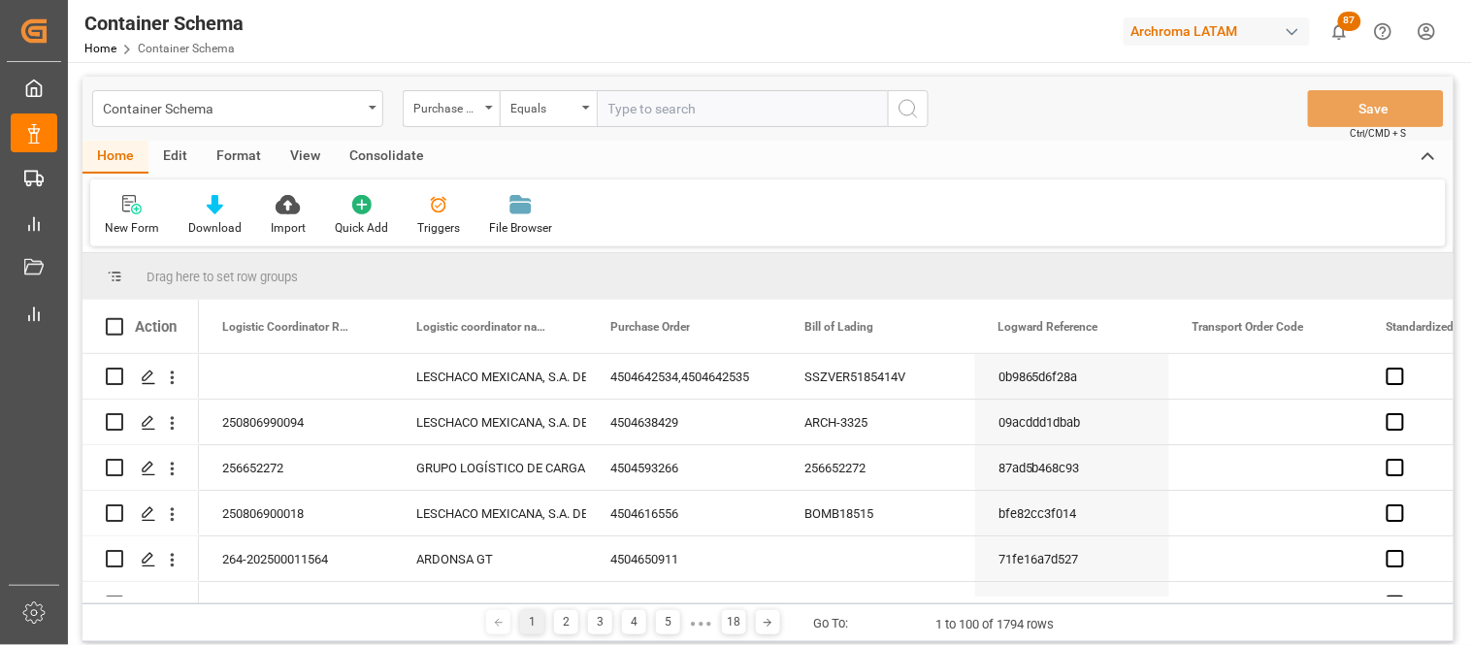
click at [600, 111] on input "text" at bounding box center [742, 108] width 291 height 37
drag, startPoint x: 575, startPoint y: 102, endPoint x: 595, endPoint y: 127, distance: 31.8
click at [574, 102] on div "Equals" at bounding box center [543, 106] width 66 height 22
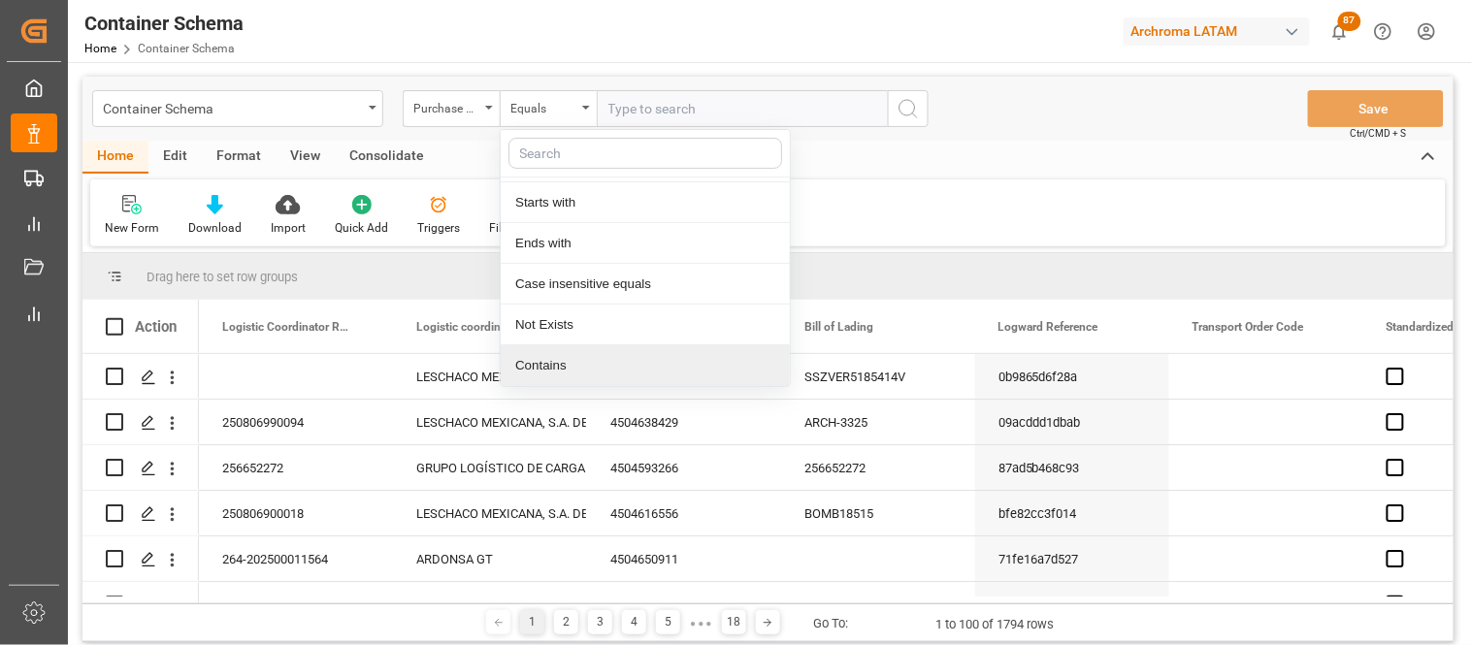
drag, startPoint x: 554, startPoint y: 357, endPoint x: 603, endPoint y: 168, distance: 195.4
click at [553, 357] on div "Contains" at bounding box center [645, 365] width 289 height 41
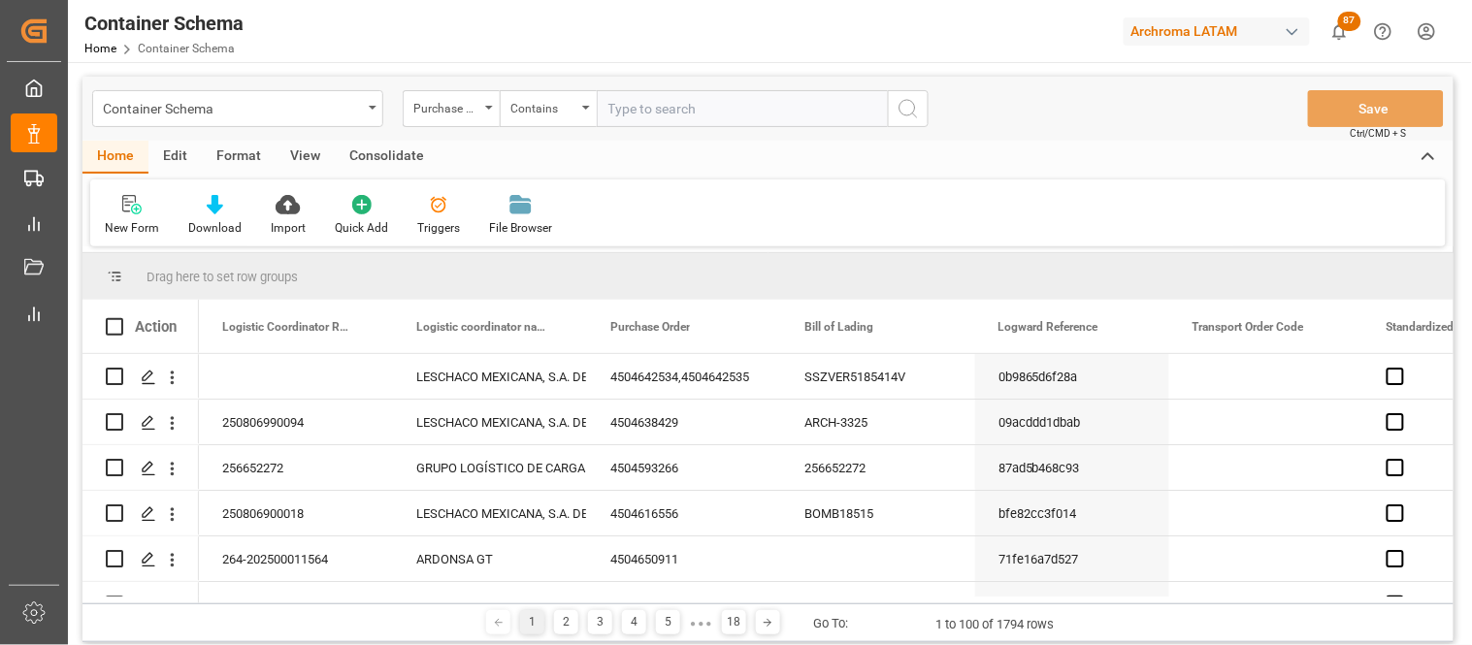
click at [615, 117] on input "text" at bounding box center [742, 108] width 291 height 37
paste input "4504634079"
type input "4504634079"
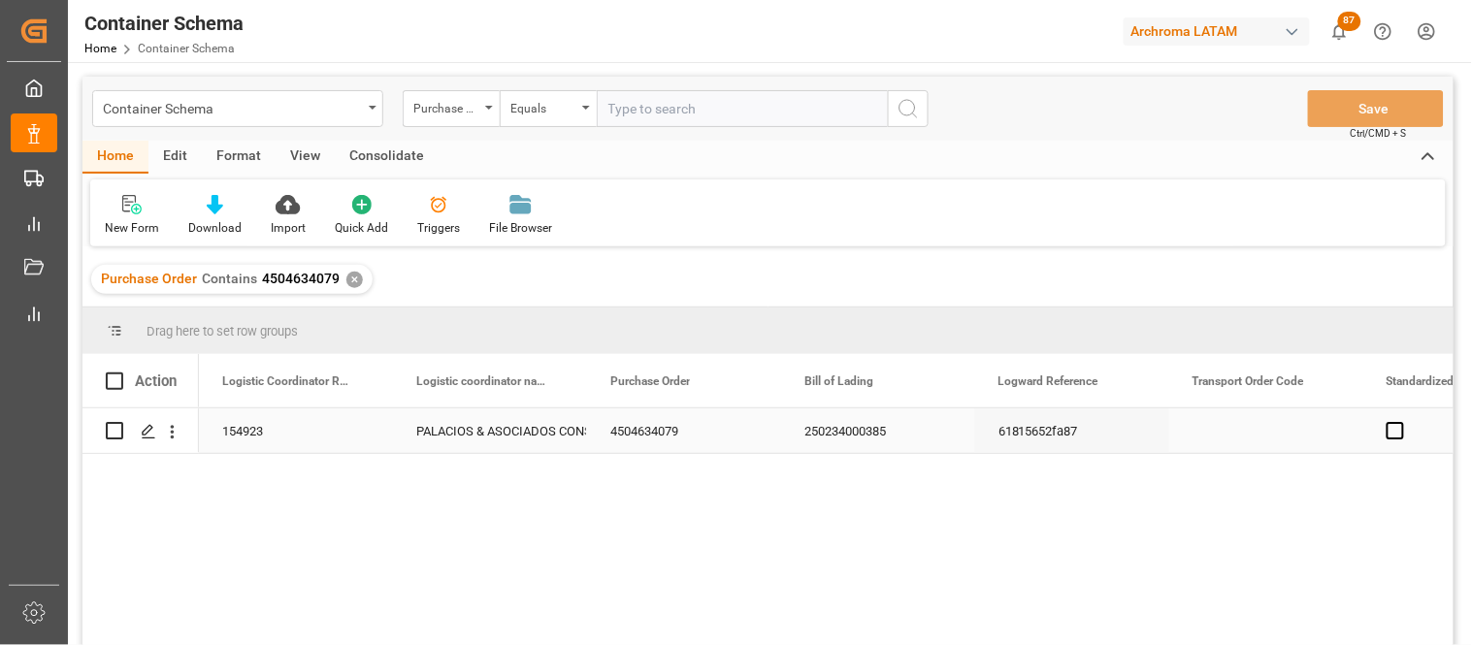
click at [616, 441] on div "4504634079" at bounding box center [684, 431] width 194 height 45
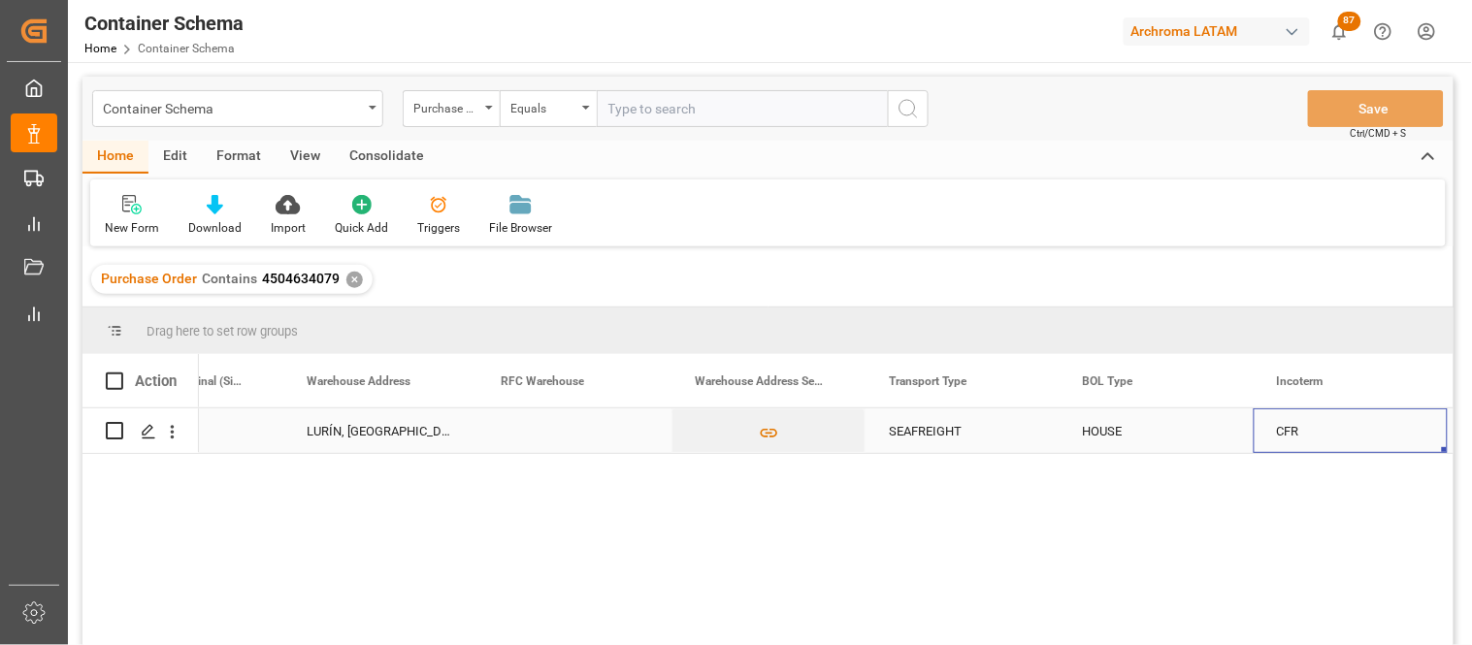
click at [935, 424] on div "SEAFREIGHT" at bounding box center [963, 431] width 194 height 45
